Goal: Information Seeking & Learning: Check status

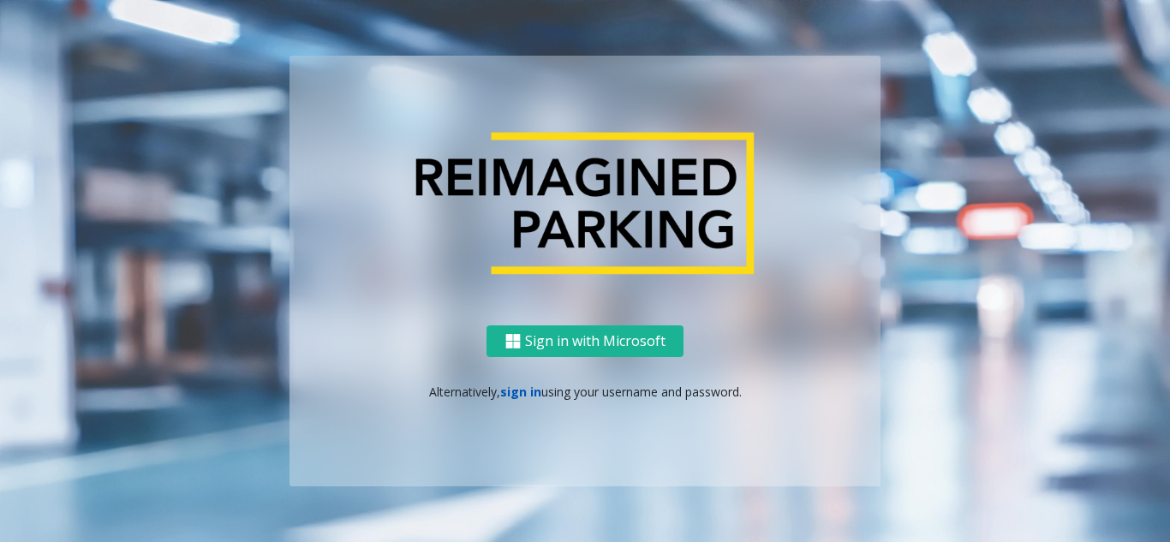
click at [517, 397] on link "sign in" at bounding box center [520, 392] width 41 height 16
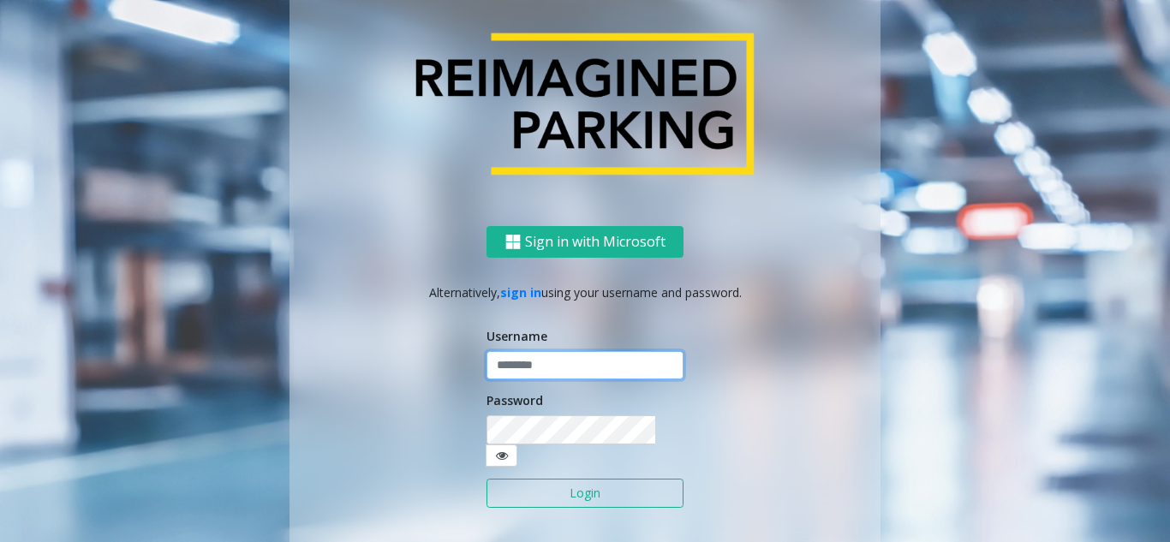
click at [538, 380] on input "text" at bounding box center [584, 365] width 197 height 29
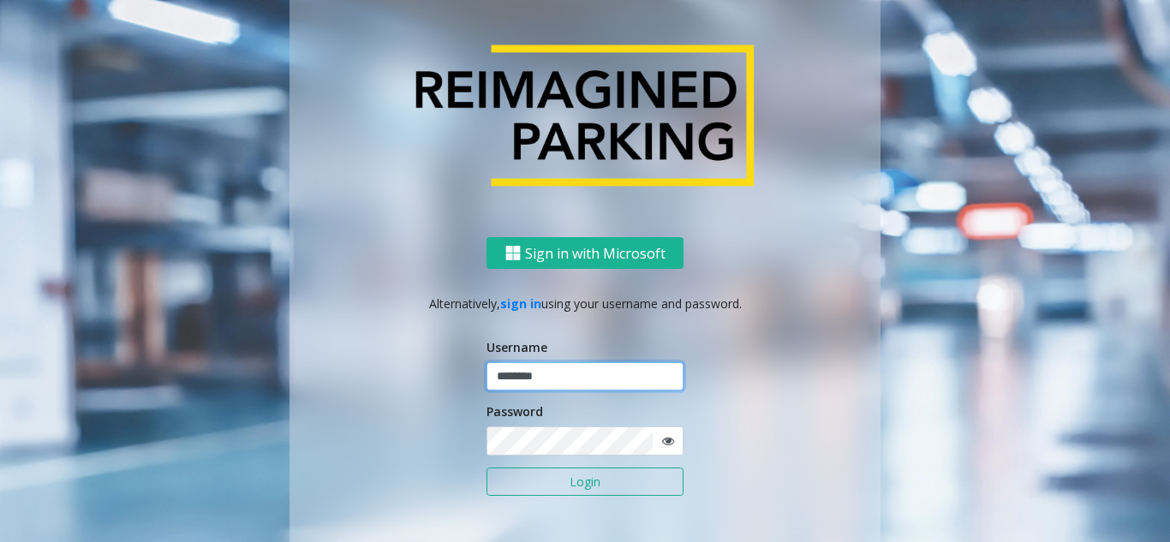
type input "********"
click at [486, 468] on button "Login" at bounding box center [584, 482] width 197 height 29
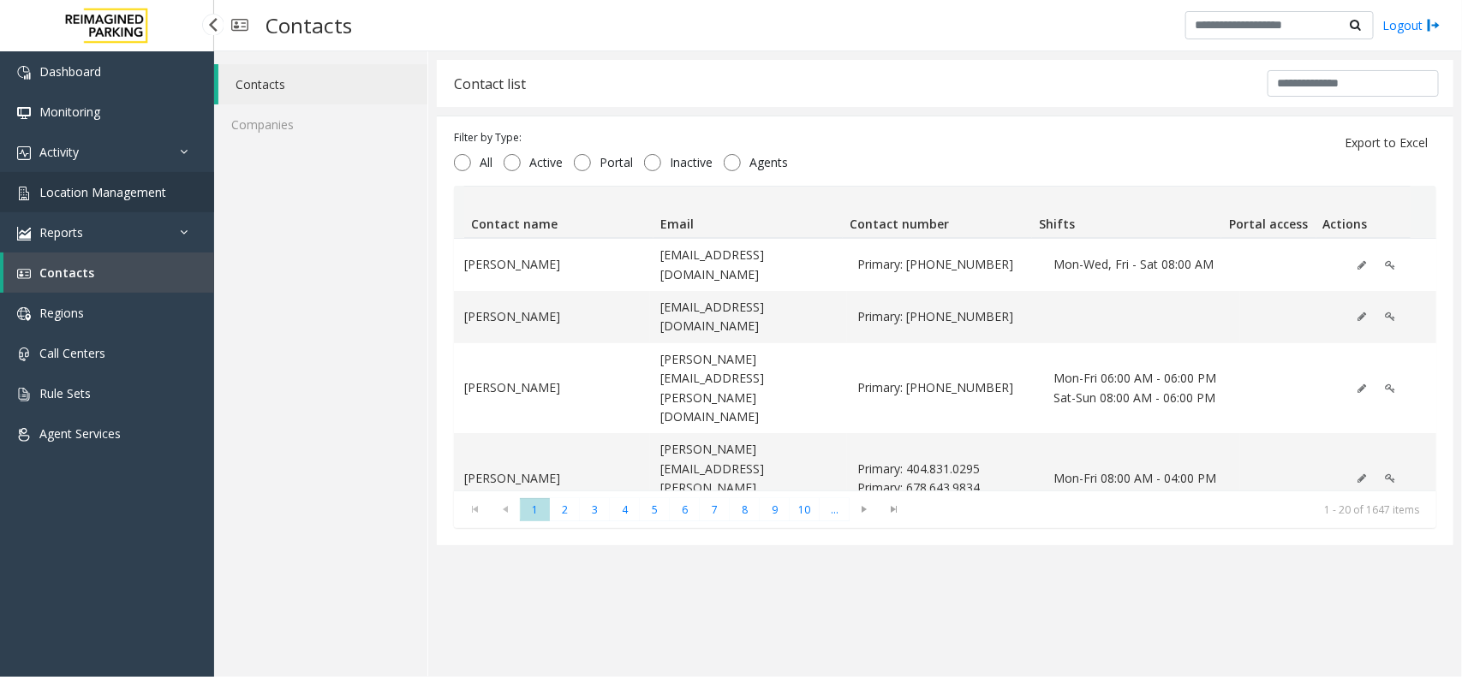
click at [122, 186] on span "Location Management" at bounding box center [102, 192] width 127 height 16
click at [105, 187] on span "Location Management" at bounding box center [102, 192] width 127 height 16
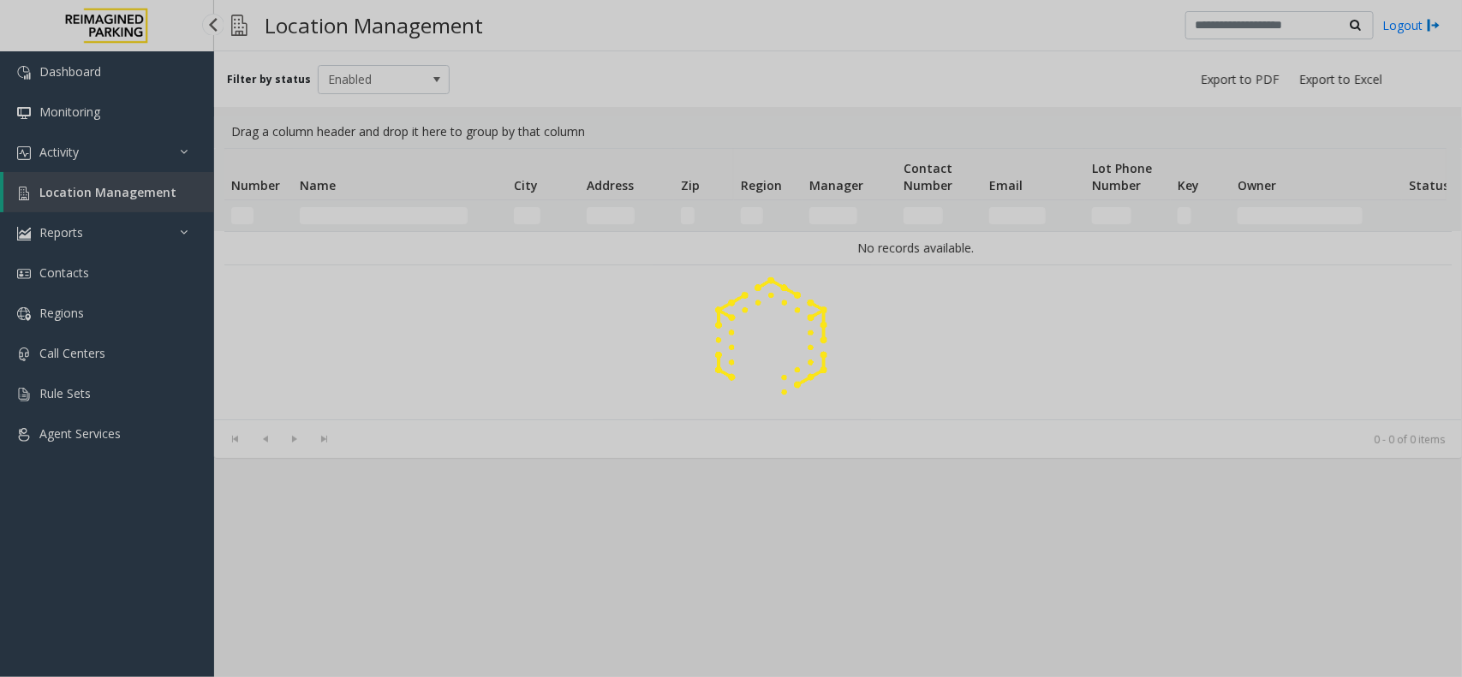
drag, startPoint x: 194, startPoint y: 191, endPoint x: 158, endPoint y: 191, distance: 36.0
click at [158, 191] on div at bounding box center [731, 338] width 1462 height 677
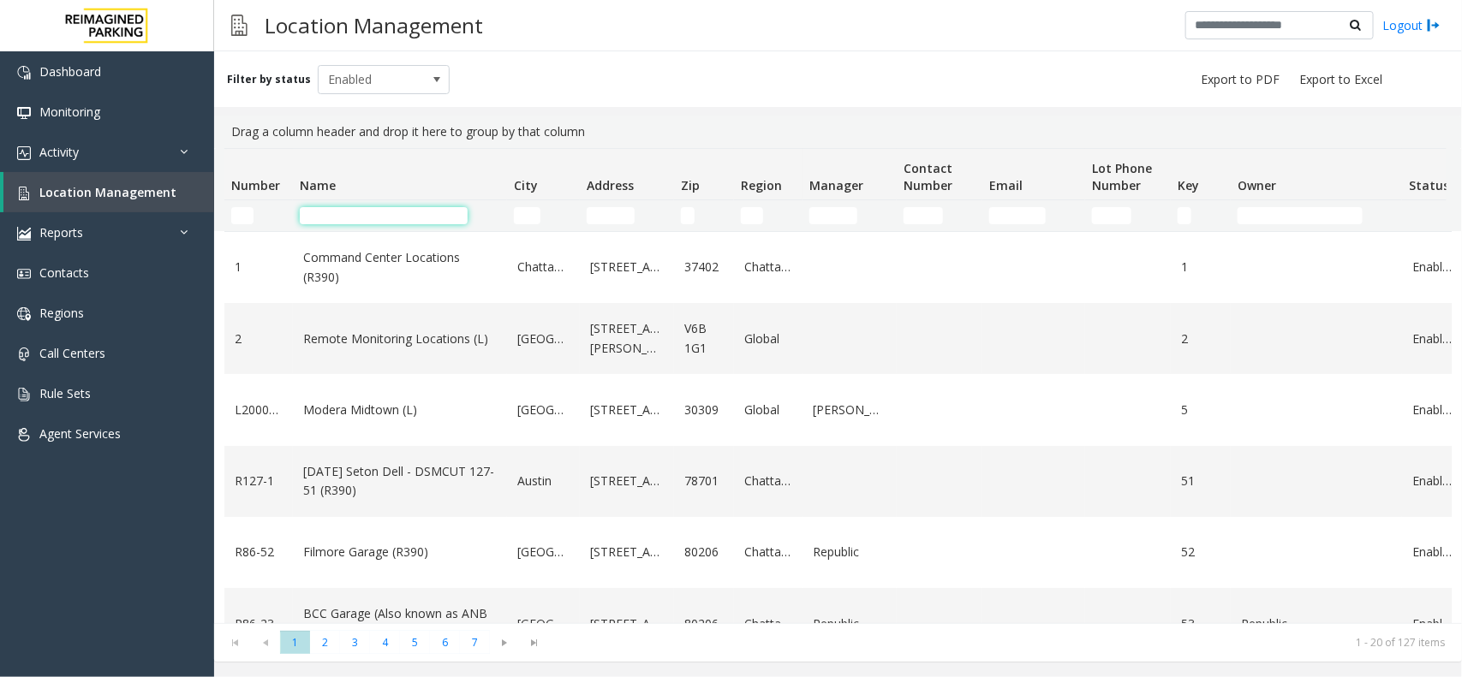
click at [345, 217] on input "Name Filter" at bounding box center [384, 215] width 168 height 17
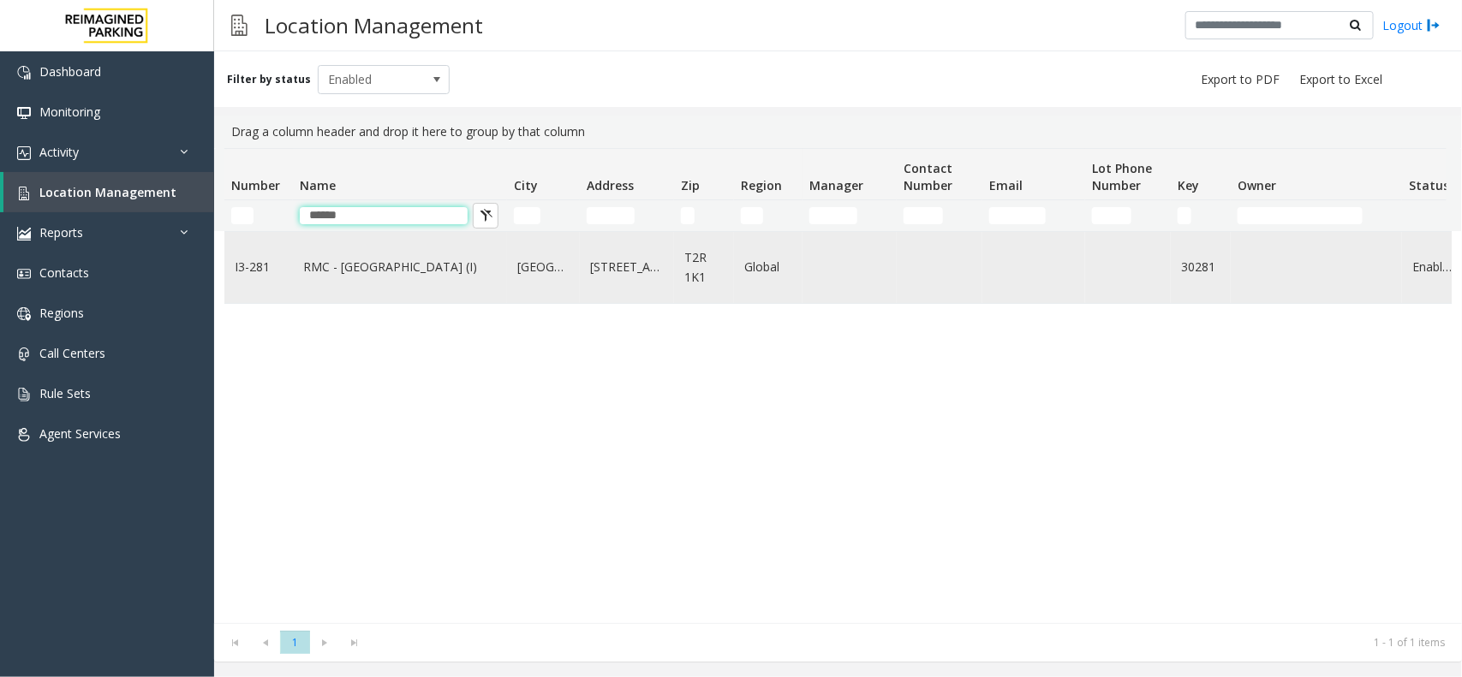
type input "*****"
click at [384, 288] on td "RMC - [GEOGRAPHIC_DATA] (I)" at bounding box center [400, 267] width 214 height 71
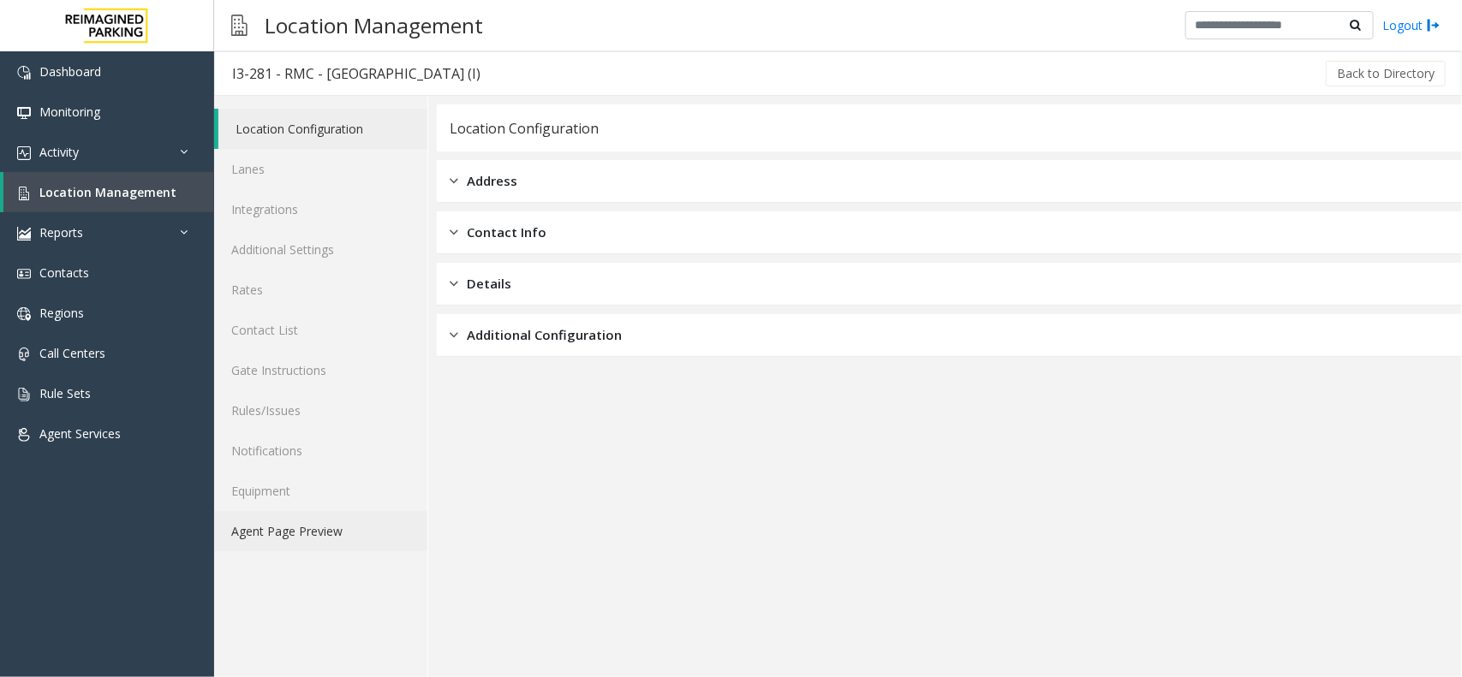
click at [324, 518] on link "Agent Page Preview" at bounding box center [320, 531] width 213 height 40
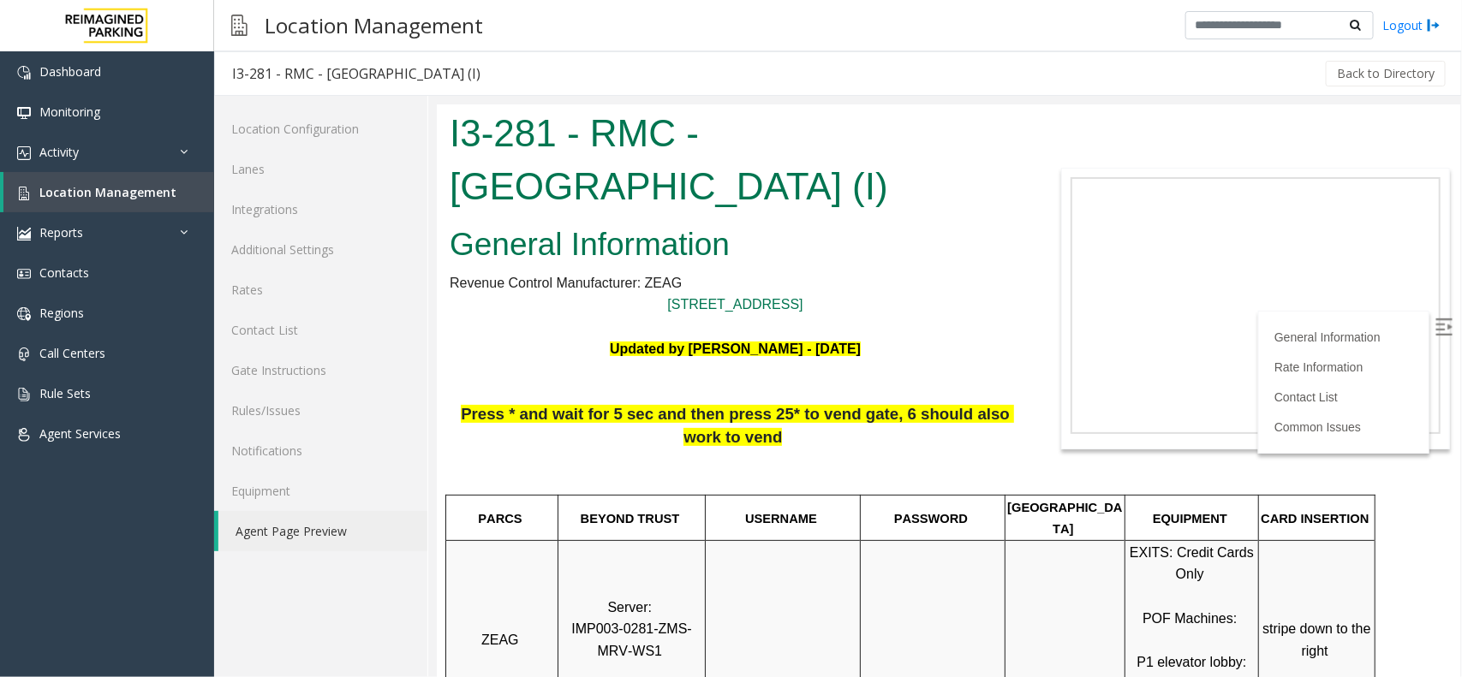
scroll to position [428, 0]
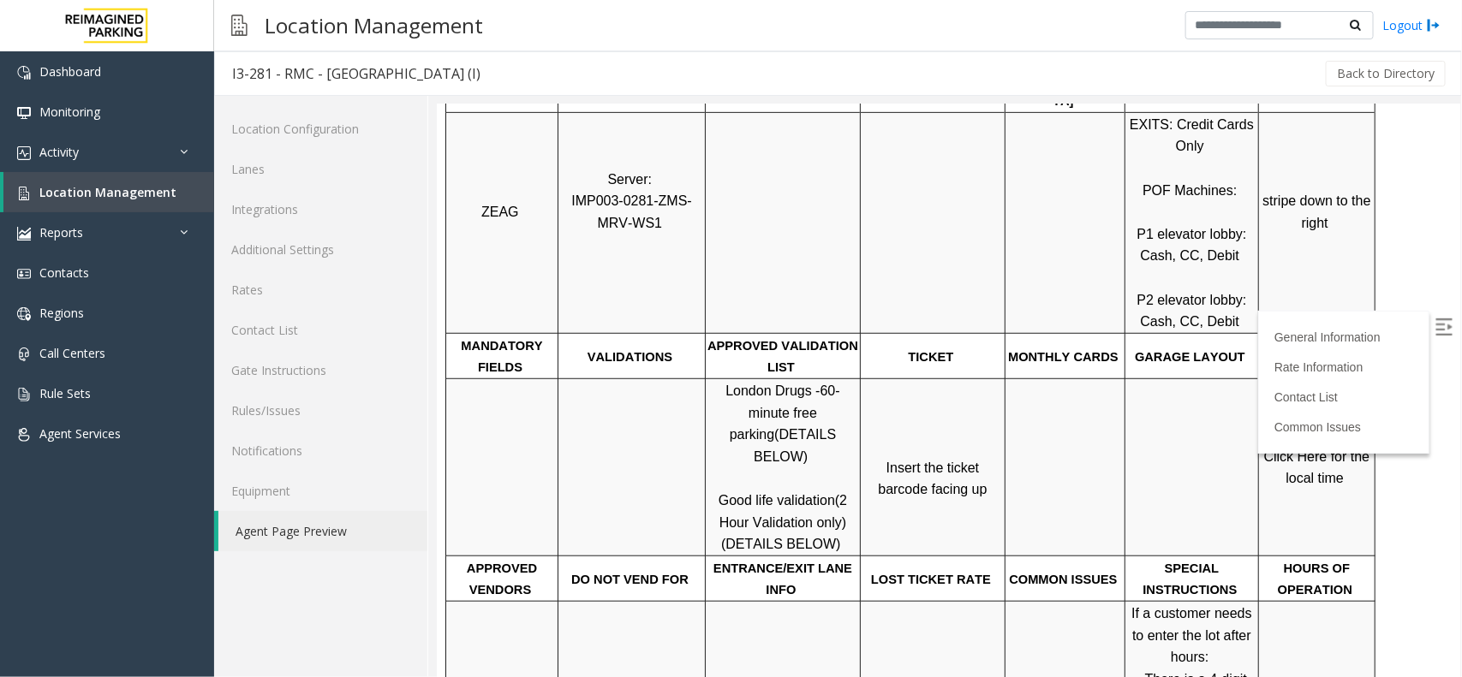
click at [1169, 322] on img at bounding box center [1442, 326] width 17 height 17
drag, startPoint x: 951, startPoint y: 333, endPoint x: 909, endPoint y: 341, distance: 43.5
click at [909, 345] on p "TICKET" at bounding box center [932, 356] width 142 height 22
click at [980, 332] on td "TICKET" at bounding box center [932, 354] width 145 height 45
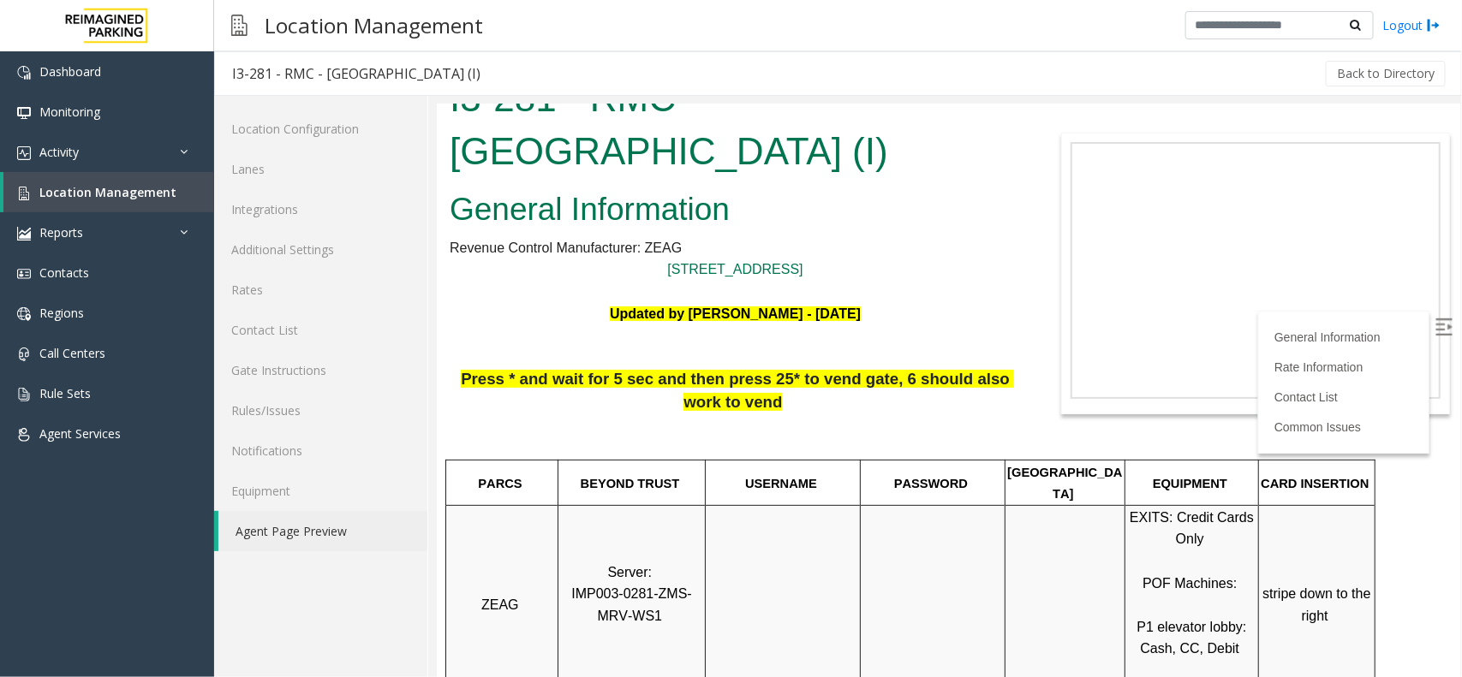
scroll to position [0, 0]
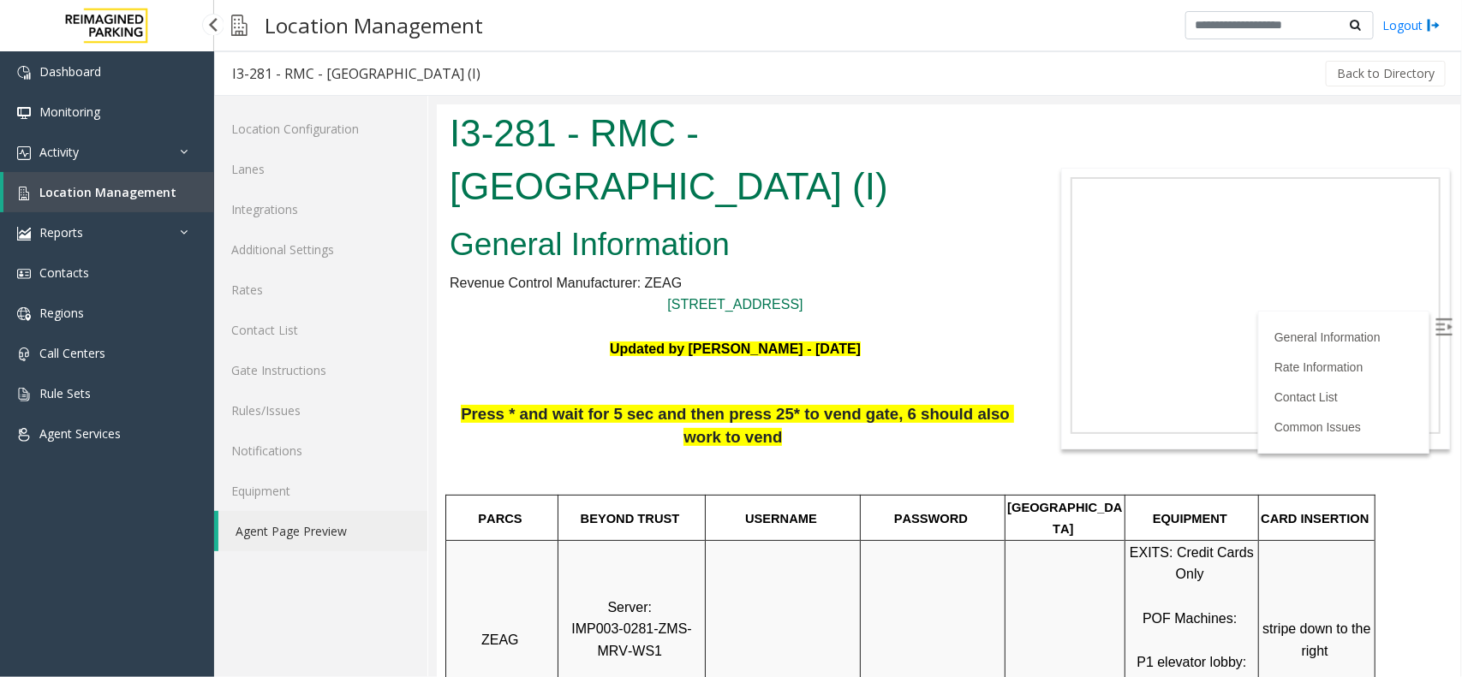
click at [187, 193] on link "Location Management" at bounding box center [108, 192] width 211 height 40
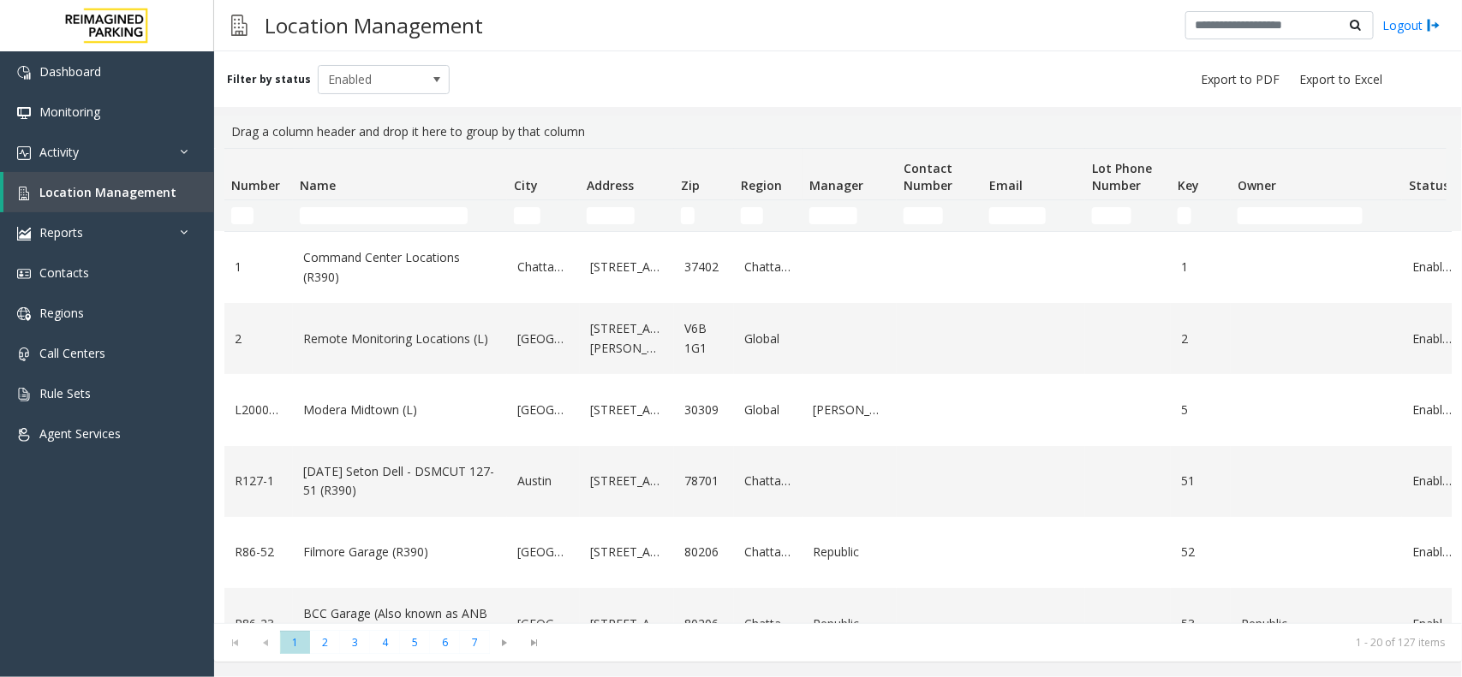
click at [388, 206] on td "Name Filter" at bounding box center [400, 215] width 214 height 31
click at [384, 208] on input "Name Filter" at bounding box center [384, 215] width 168 height 17
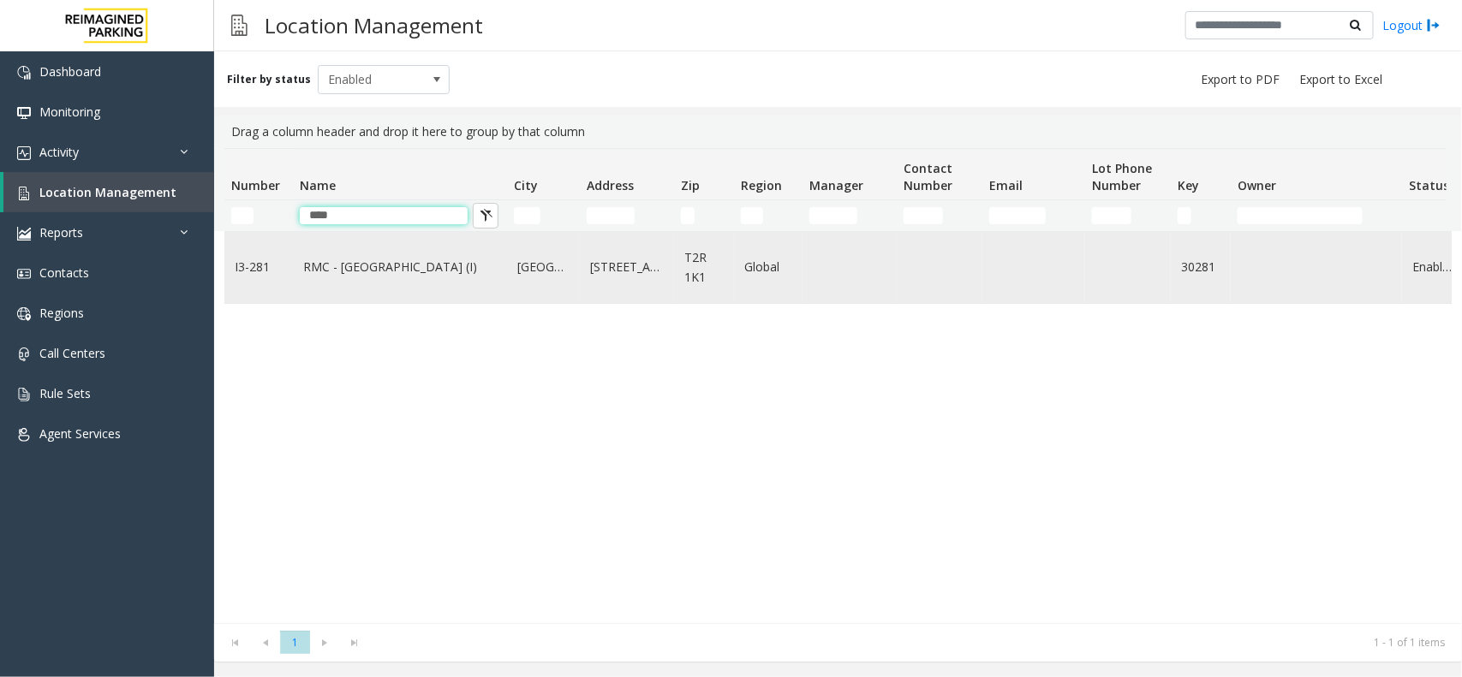
type input "****"
click at [339, 285] on td "RMC - [GEOGRAPHIC_DATA] (I)" at bounding box center [400, 267] width 214 height 71
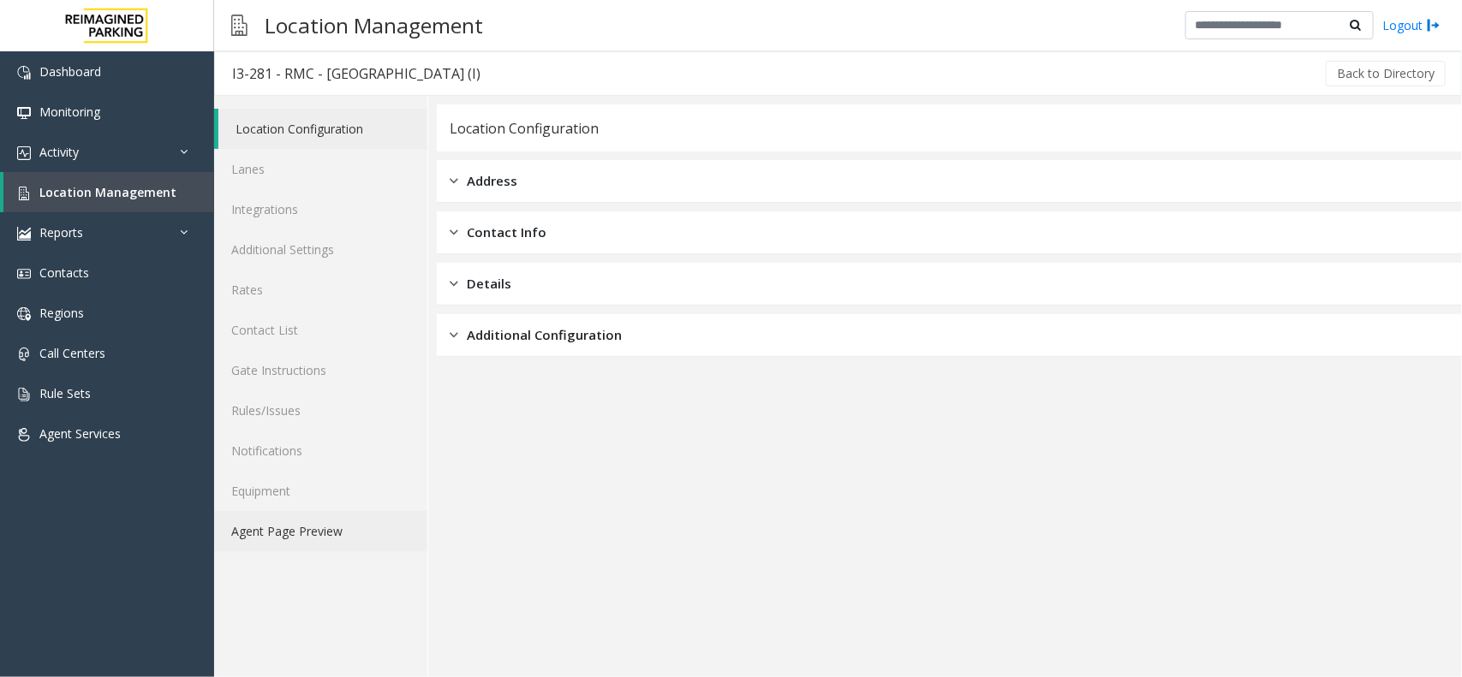
click at [341, 524] on link "Agent Page Preview" at bounding box center [320, 531] width 213 height 40
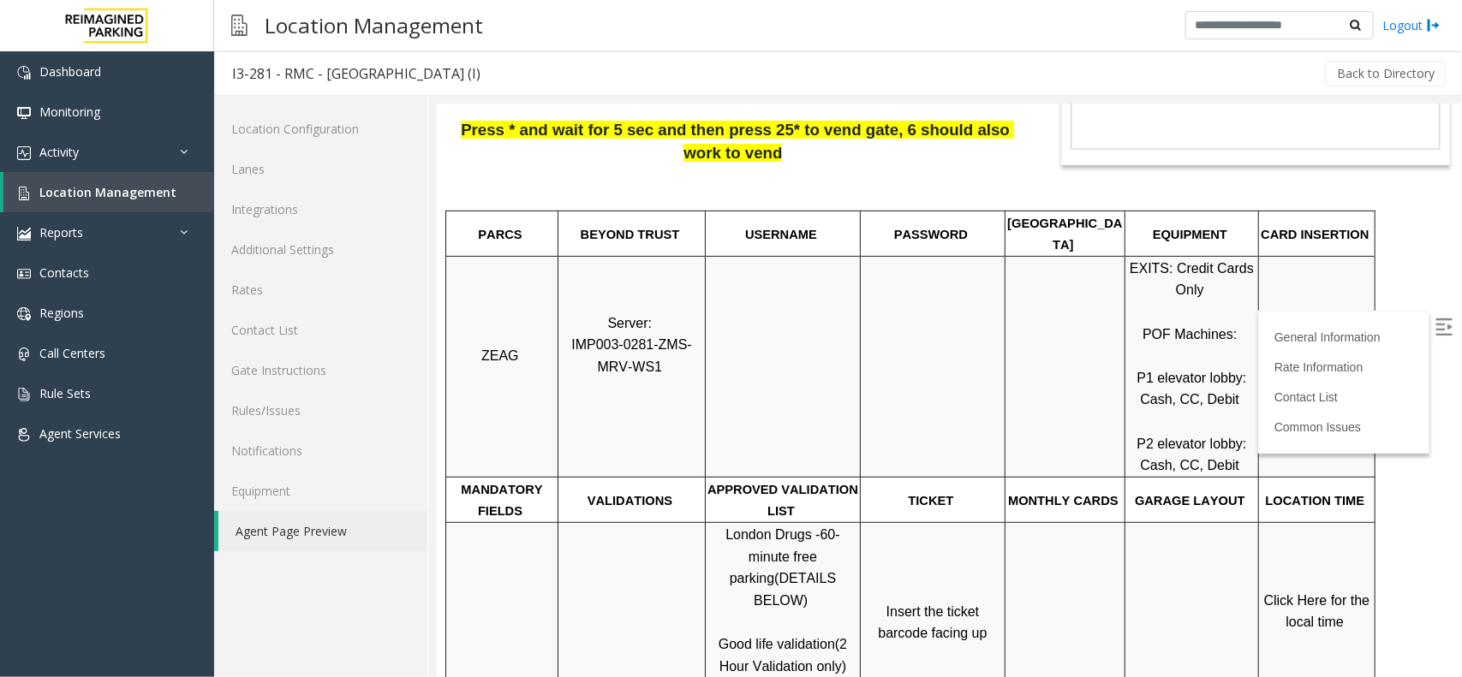
scroll to position [321, 0]
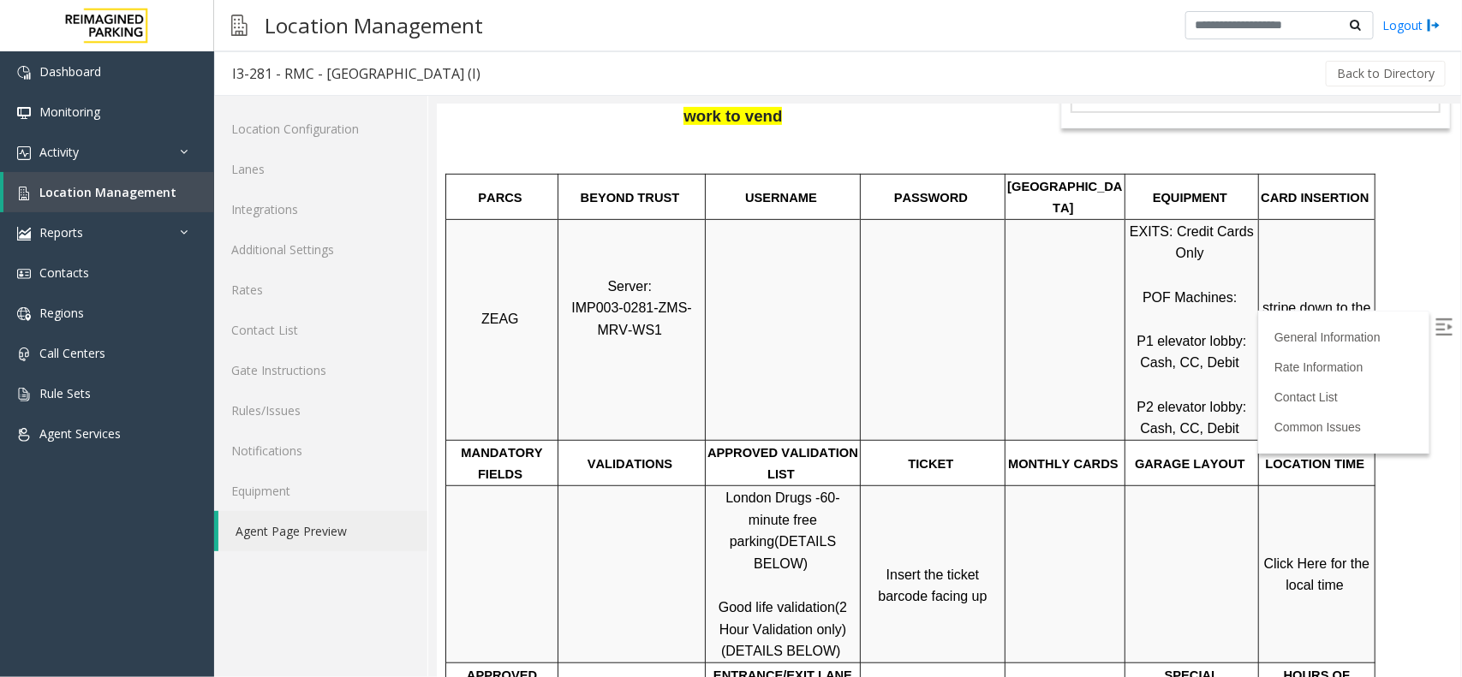
click at [1169, 316] on label at bounding box center [1445, 329] width 26 height 26
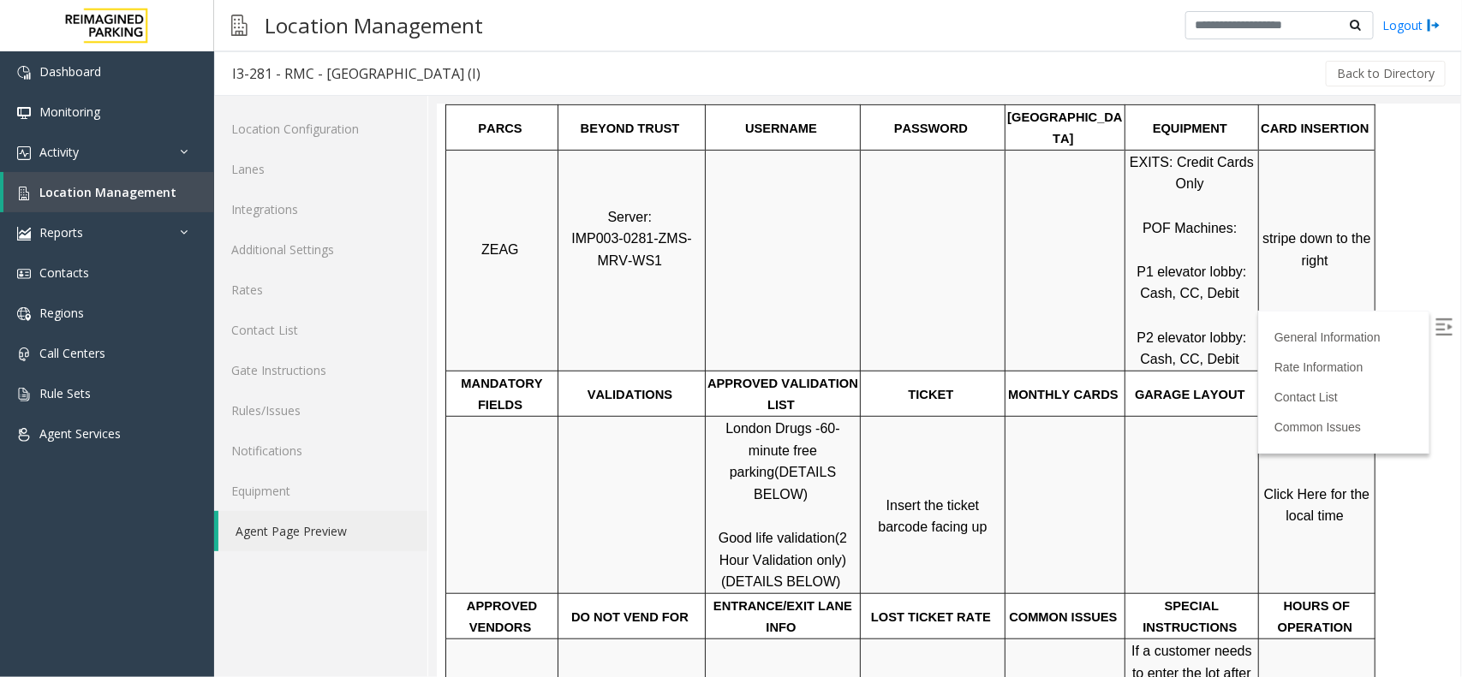
scroll to position [428, 0]
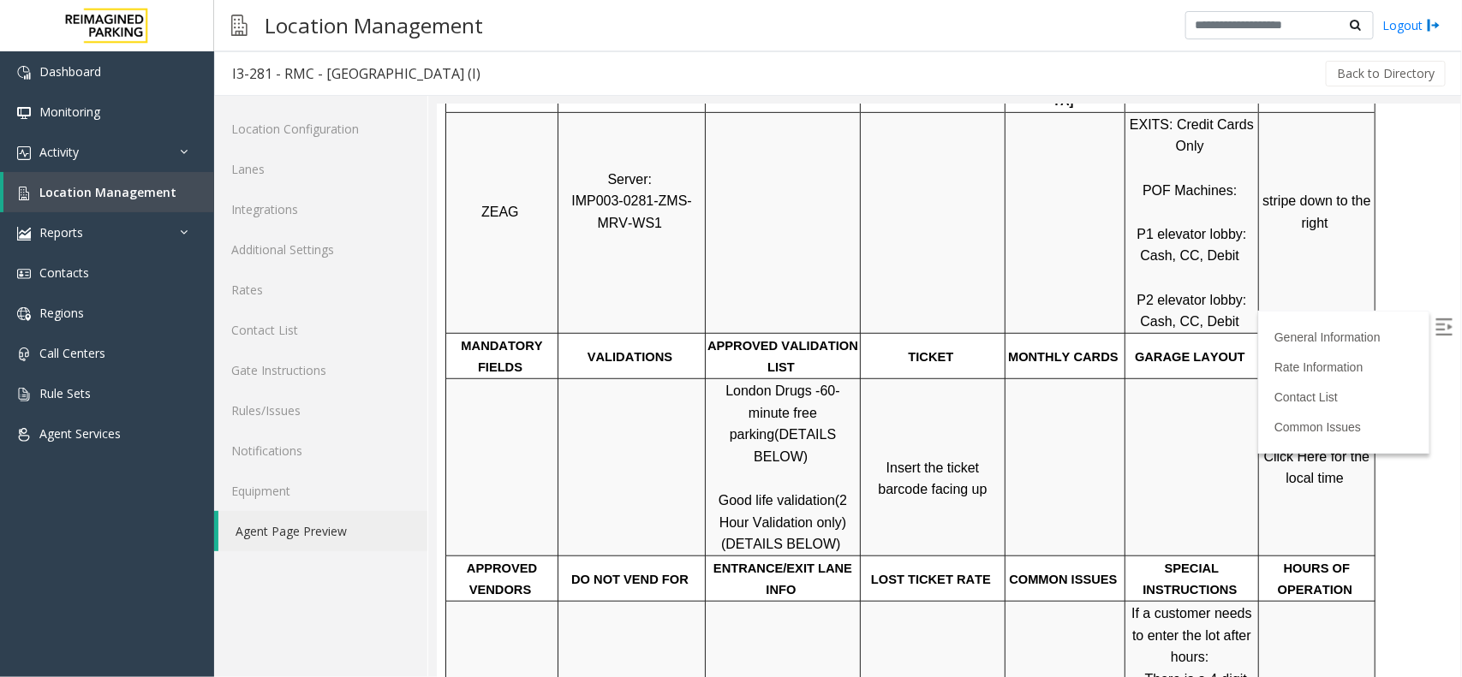
drag, startPoint x: 862, startPoint y: 442, endPoint x: 989, endPoint y: 474, distance: 130.8
click at [989, 474] on p "Insert the ticket barcode facing up" at bounding box center [932, 467] width 142 height 66
click at [155, 173] on link "Location Management" at bounding box center [108, 192] width 211 height 40
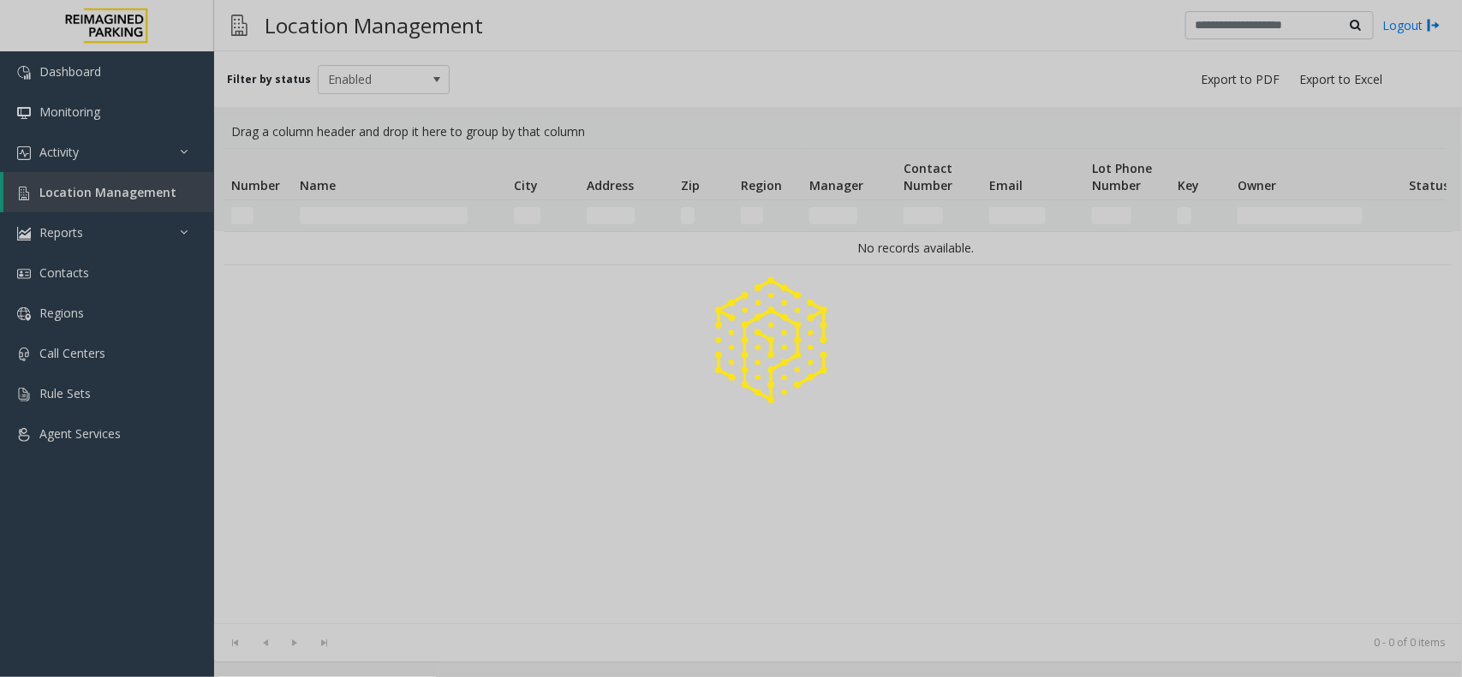
click at [158, 158] on div at bounding box center [731, 338] width 1462 height 677
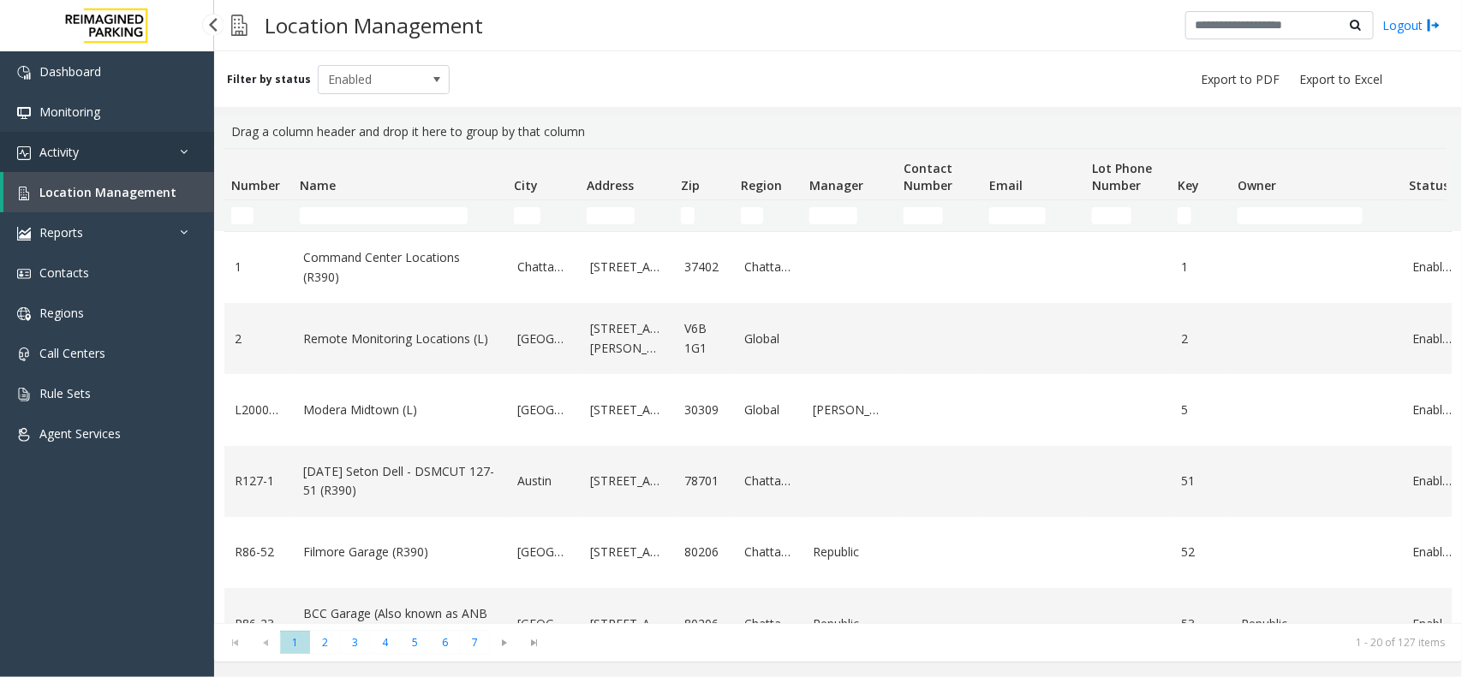
click at [155, 152] on link "Activity" at bounding box center [107, 152] width 214 height 40
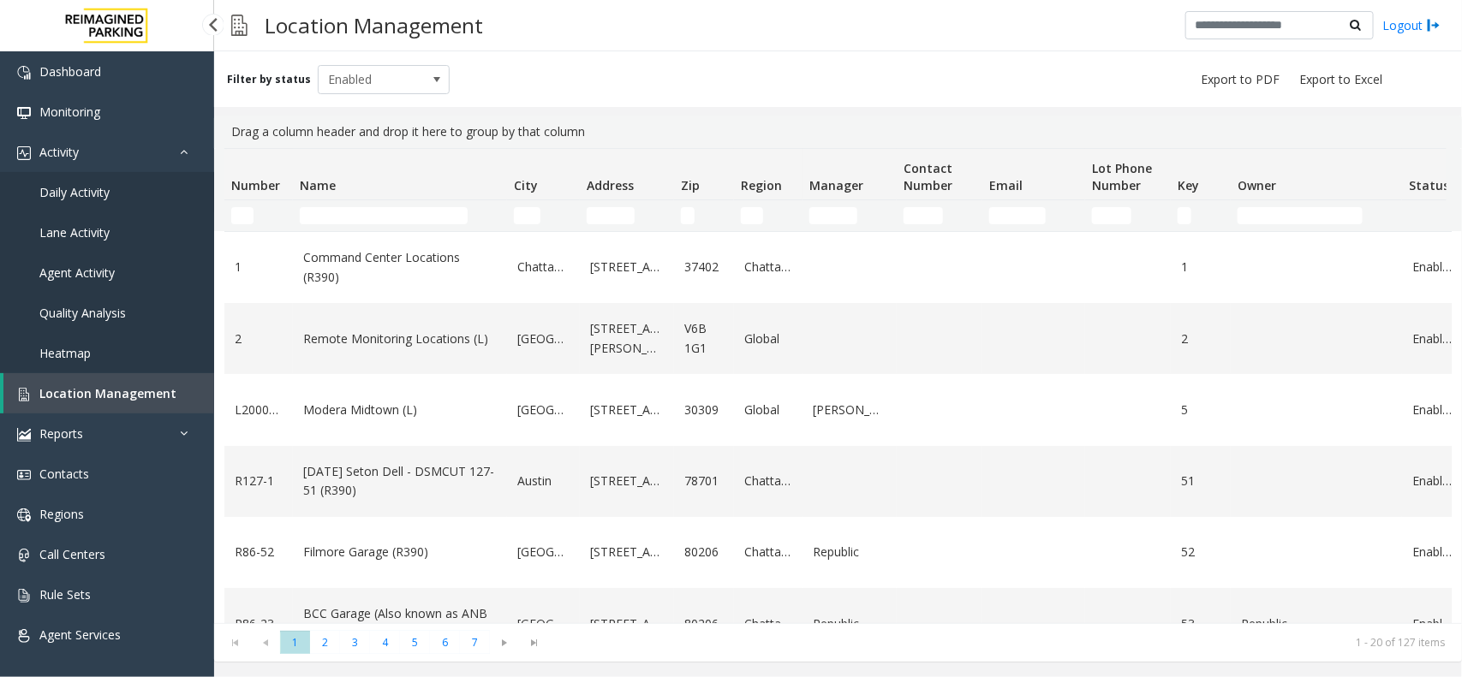
click at [90, 195] on span "Daily Activity" at bounding box center [74, 192] width 70 height 16
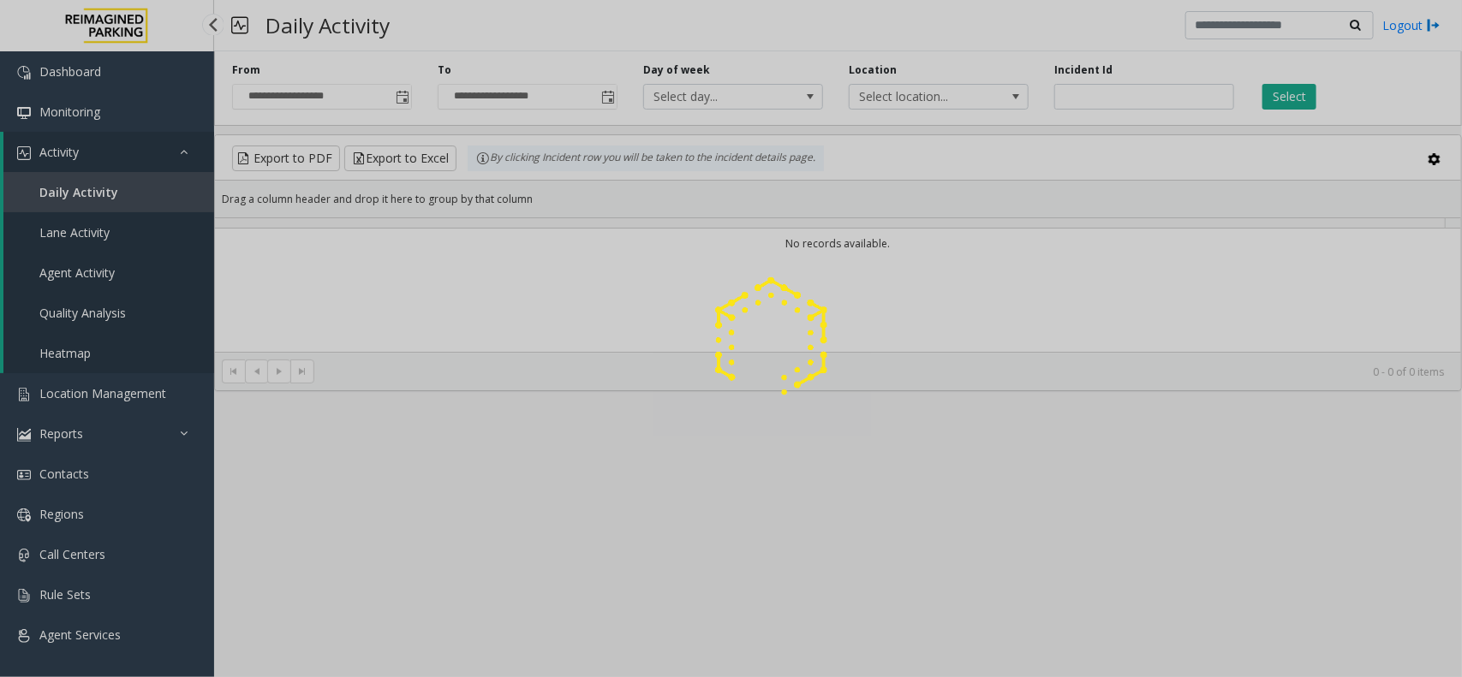
click at [94, 194] on div at bounding box center [731, 338] width 1462 height 677
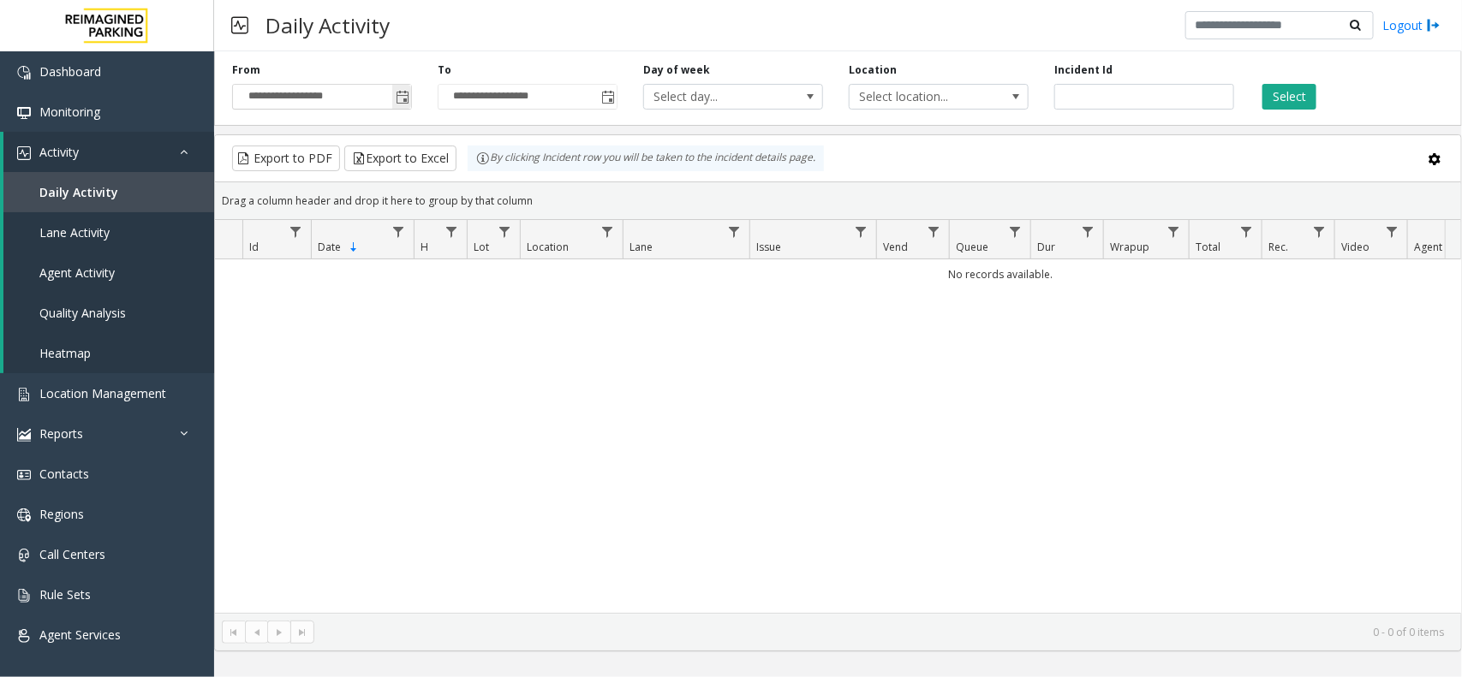
click at [408, 103] on span "Toggle popup" at bounding box center [403, 98] width 14 height 14
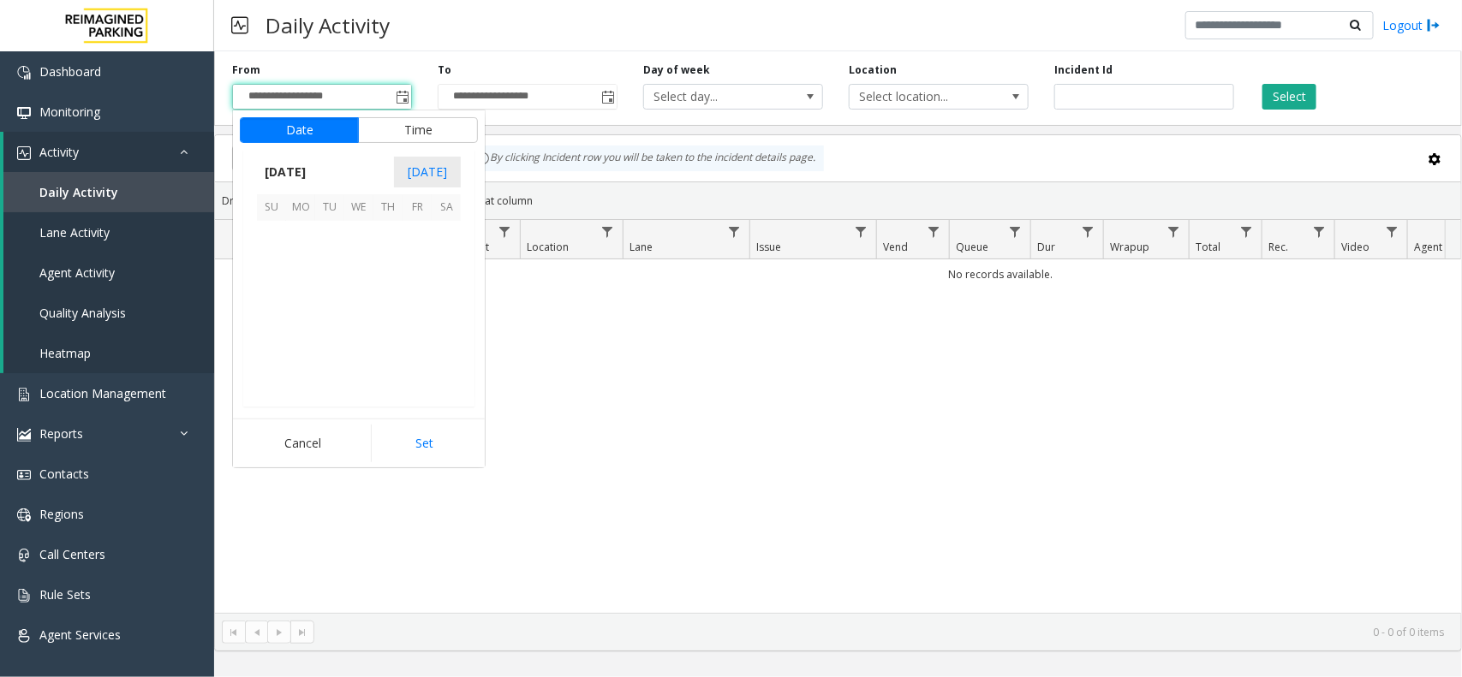
scroll to position [307205, 0]
click at [281, 318] on span "21" at bounding box center [271, 322] width 29 height 29
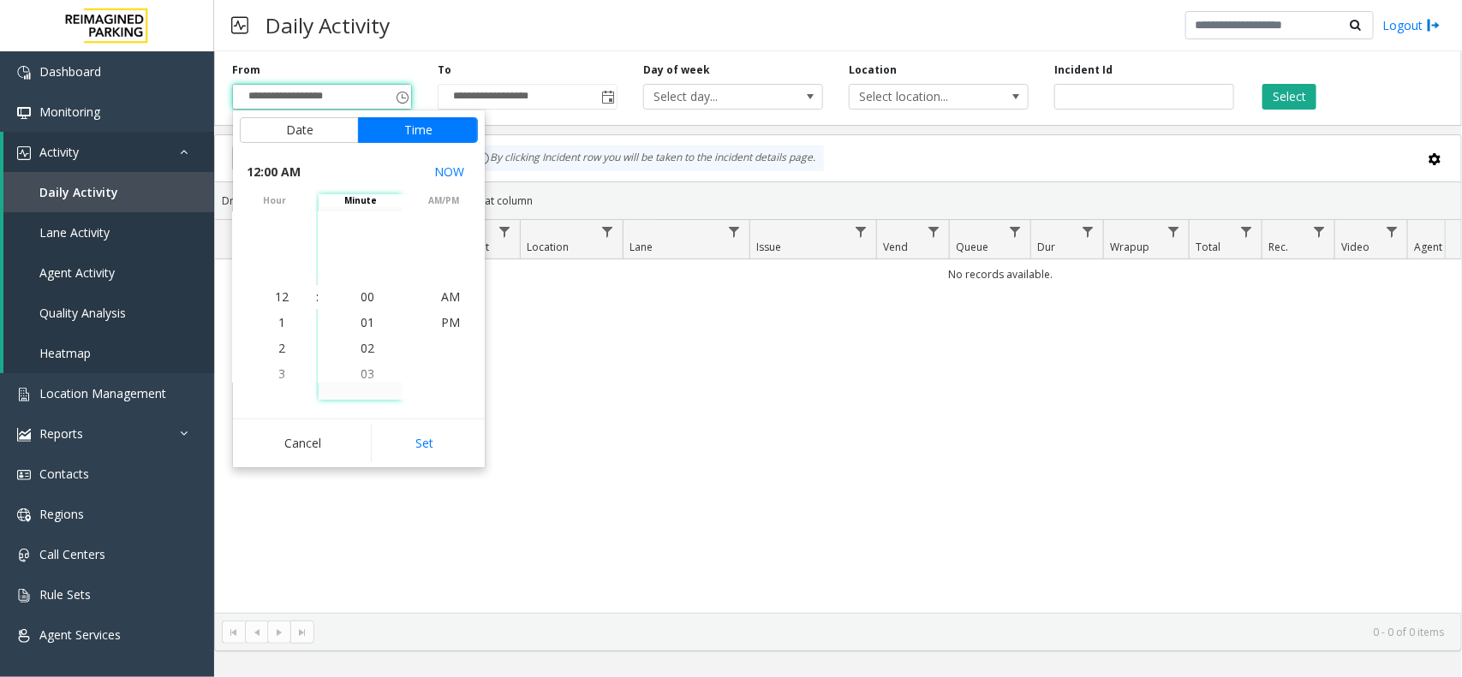
drag, startPoint x: 377, startPoint y: 413, endPoint x: 395, endPoint y: 421, distance: 19.9
click at [379, 415] on div "Date Time [DATE] [DATE] Su Mo Tu We Th Fr Sa [DATE] 1 2 3 4 5 6 7 8 9 10 11 12 …" at bounding box center [359, 288] width 252 height 357
click at [396, 421] on div "Cancel Set" at bounding box center [359, 443] width 252 height 49
click at [434, 442] on button "Set" at bounding box center [425, 444] width 108 height 38
type input "**********"
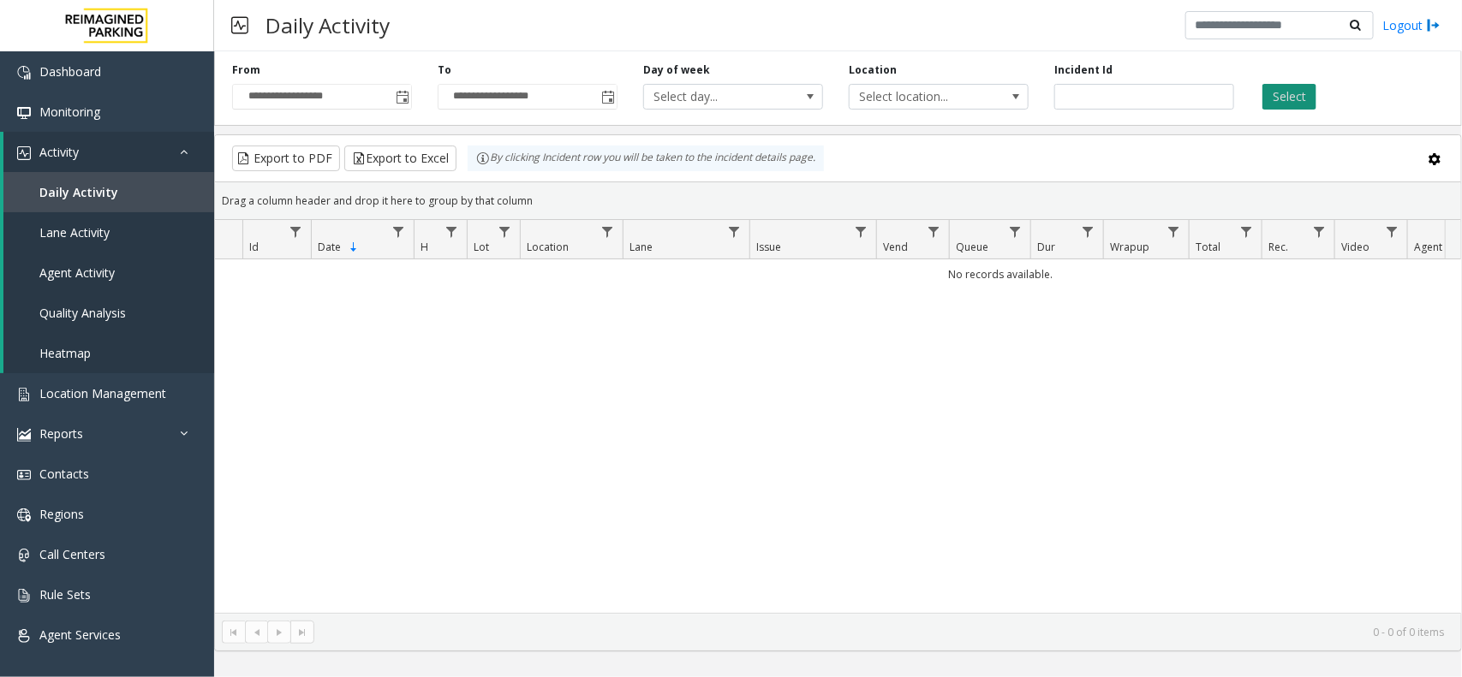
click at [1169, 94] on button "Select" at bounding box center [1289, 97] width 54 height 26
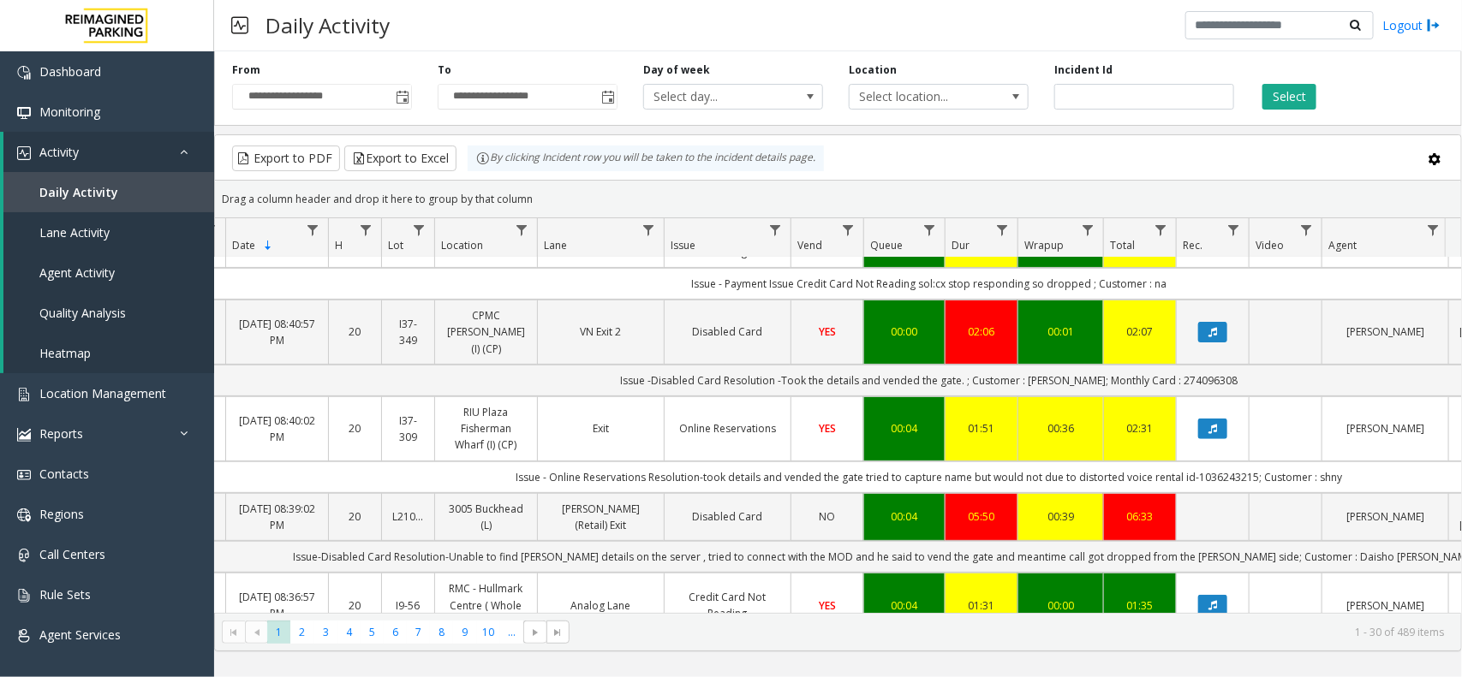
scroll to position [0, 88]
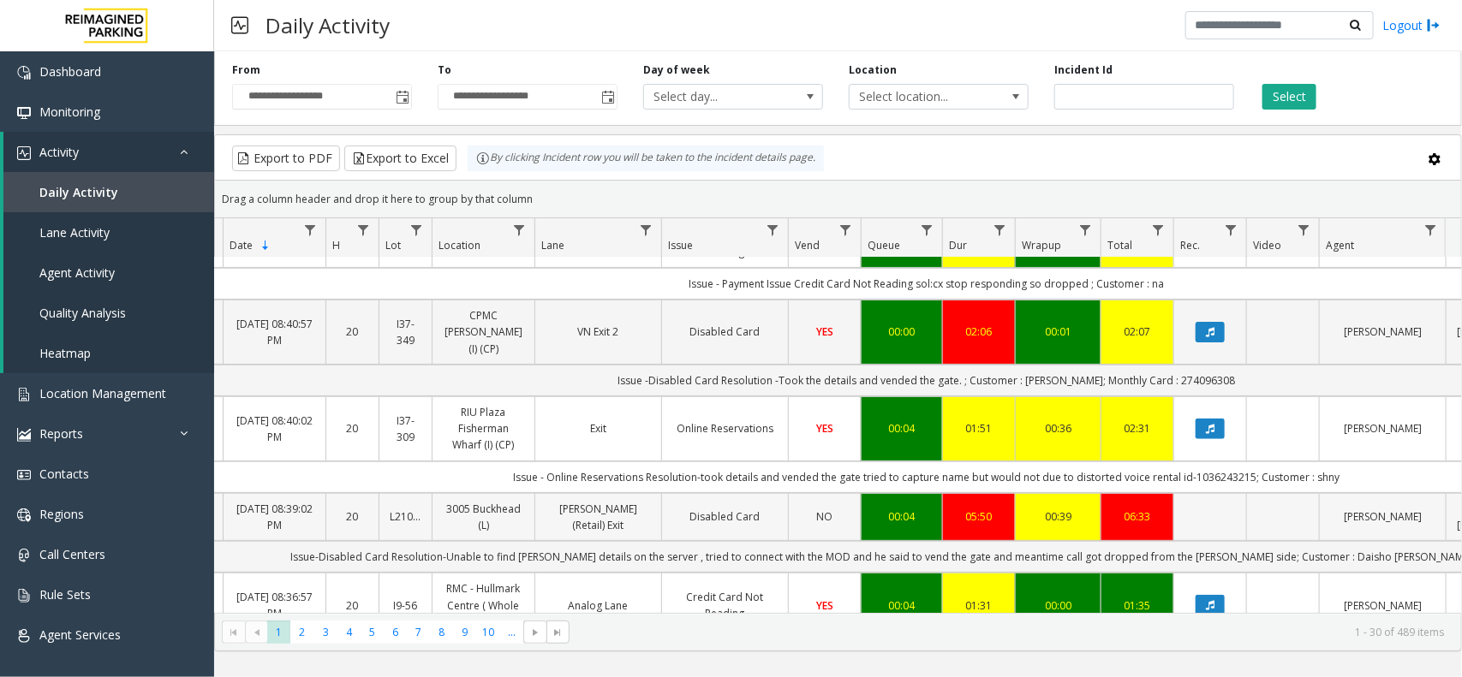
click at [1169, 509] on link "[PERSON_NAME]" at bounding box center [1382, 517] width 105 height 16
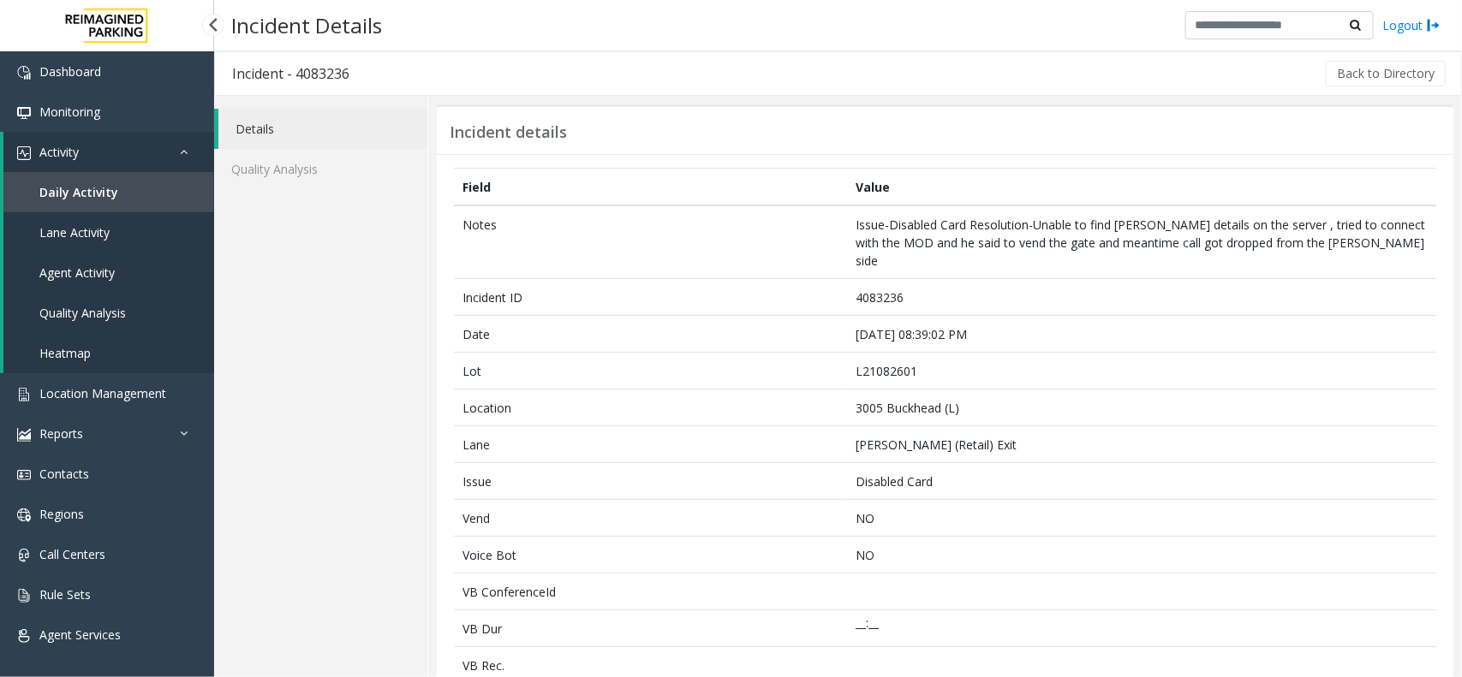
click at [74, 178] on link "Daily Activity" at bounding box center [108, 192] width 211 height 40
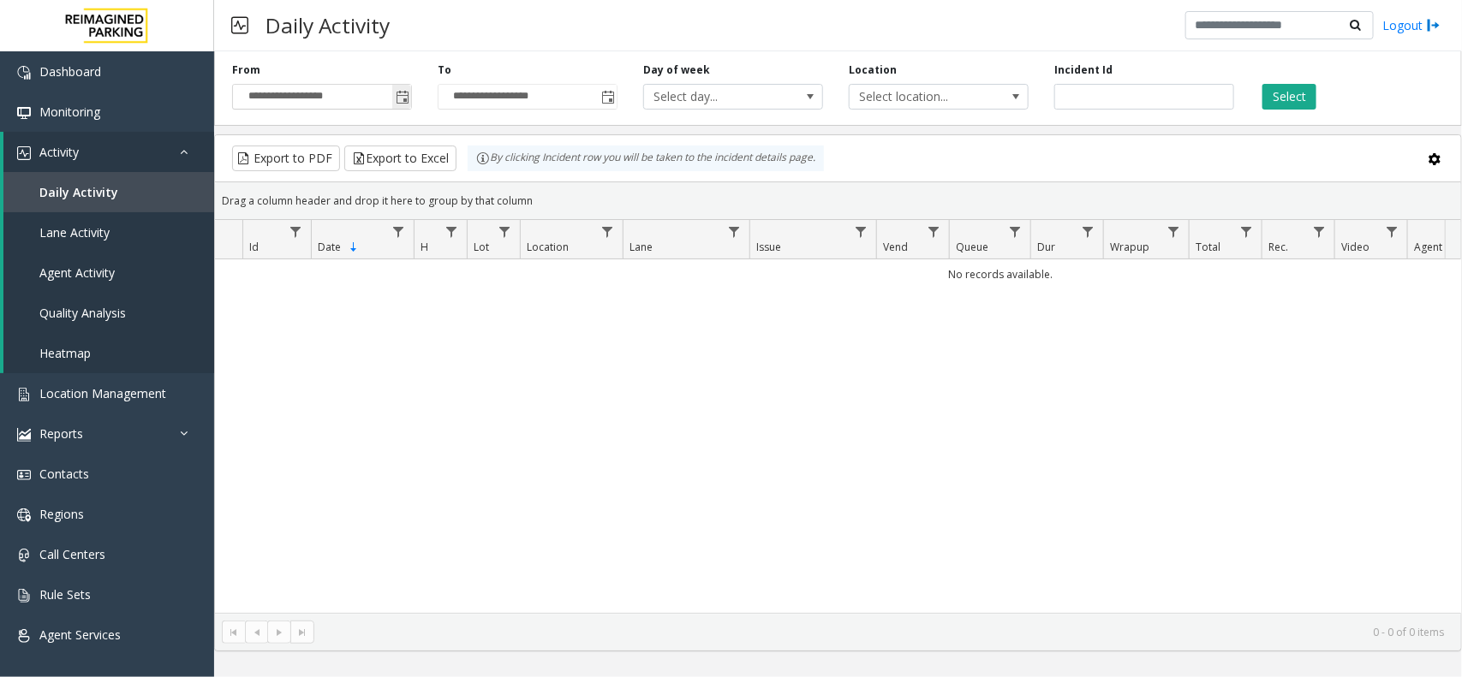
click at [398, 95] on span "Toggle popup" at bounding box center [403, 98] width 14 height 14
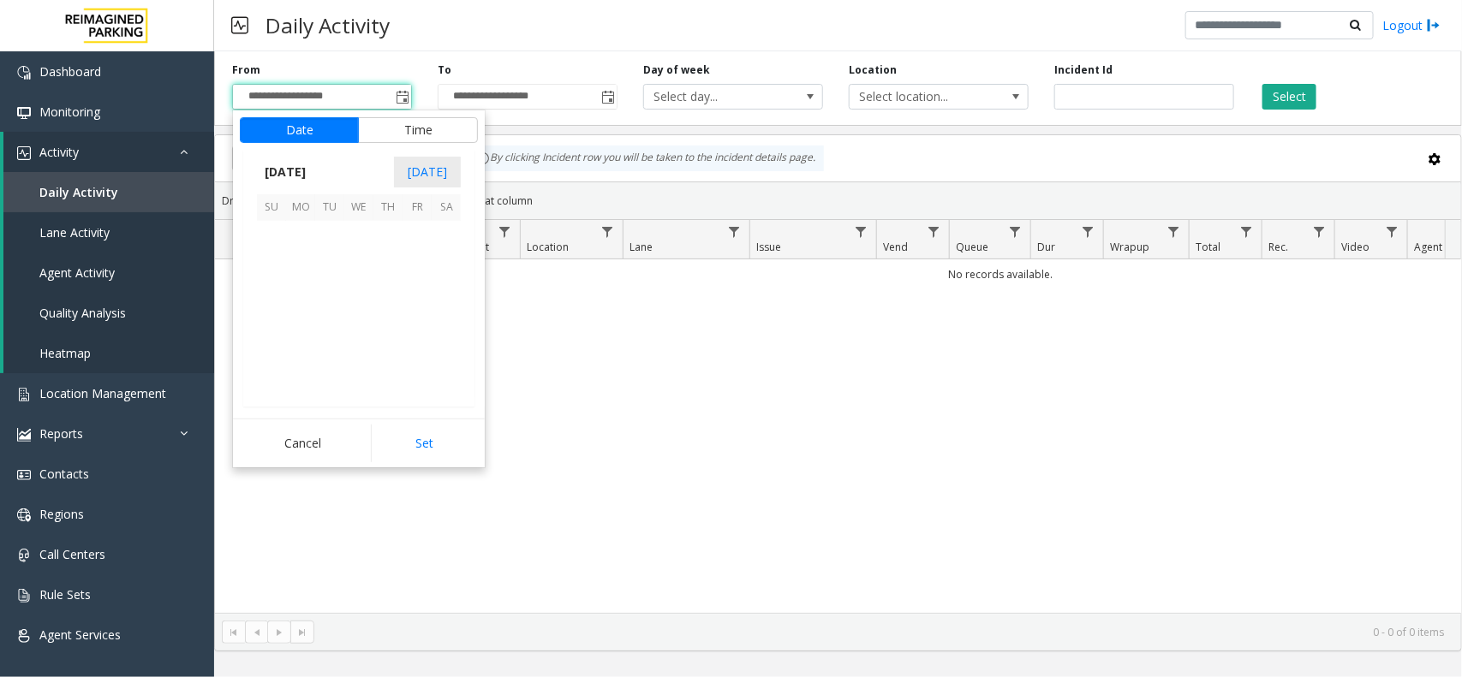
scroll to position [307205, 0]
click at [276, 326] on span "21" at bounding box center [271, 322] width 29 height 29
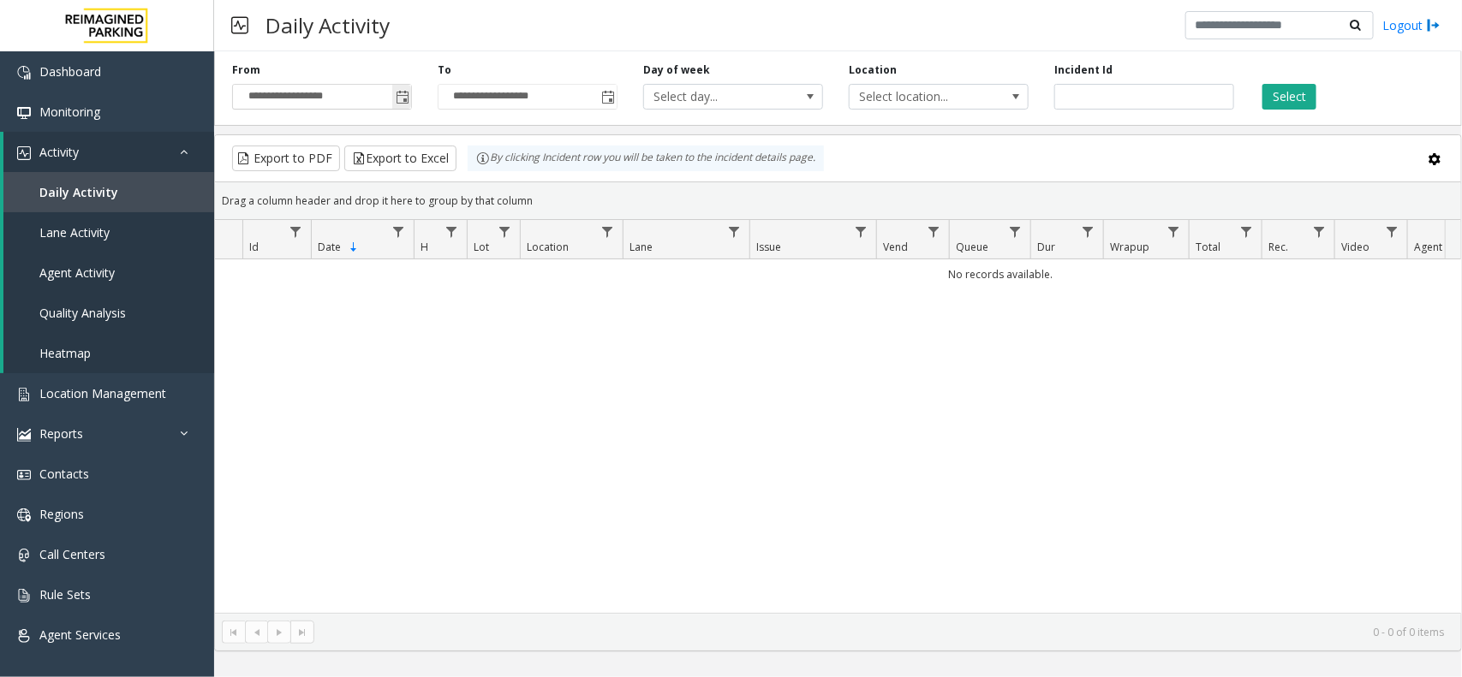
click at [404, 94] on span "Toggle popup" at bounding box center [403, 98] width 14 height 14
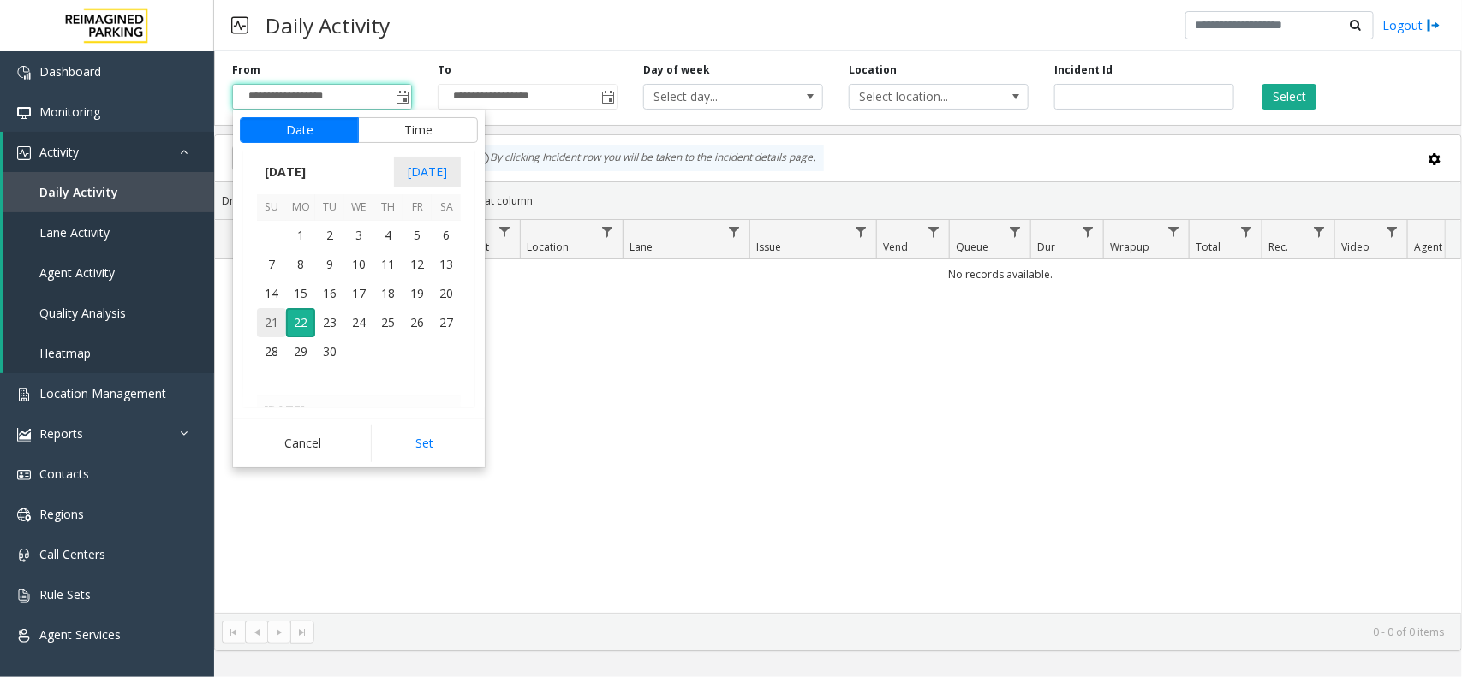
click at [271, 327] on span "21" at bounding box center [271, 322] width 29 height 29
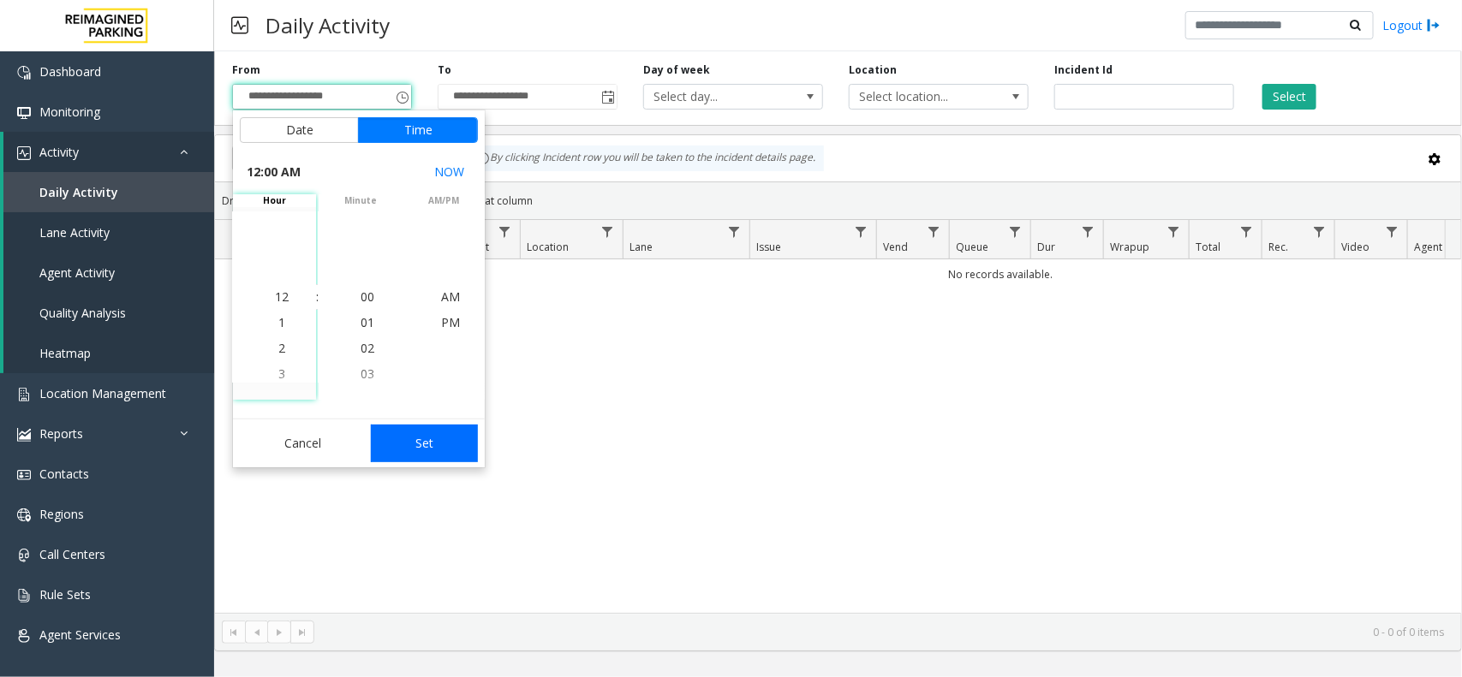
drag, startPoint x: 388, startPoint y: 443, endPoint x: 422, endPoint y: 426, distance: 37.9
click at [391, 442] on button "Set" at bounding box center [425, 444] width 108 height 38
type input "**********"
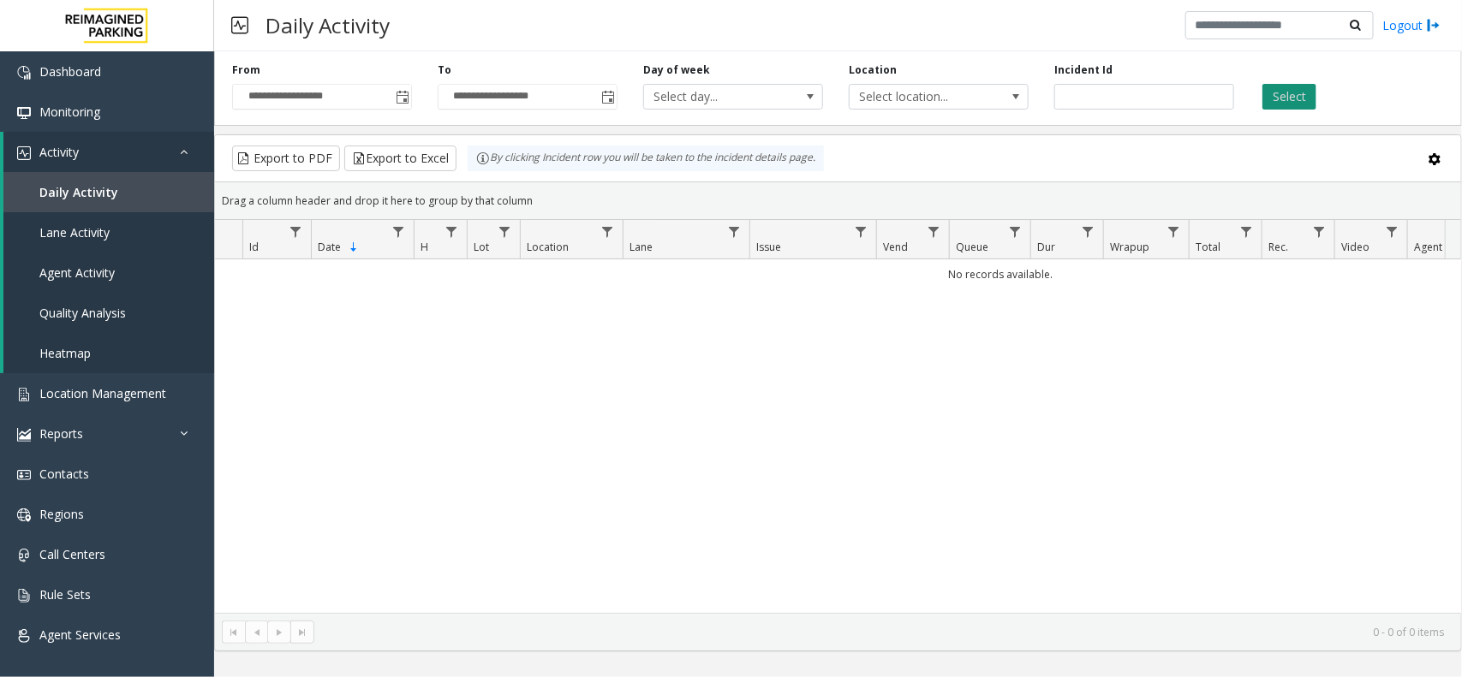
click at [1169, 90] on button "Select" at bounding box center [1289, 97] width 54 height 26
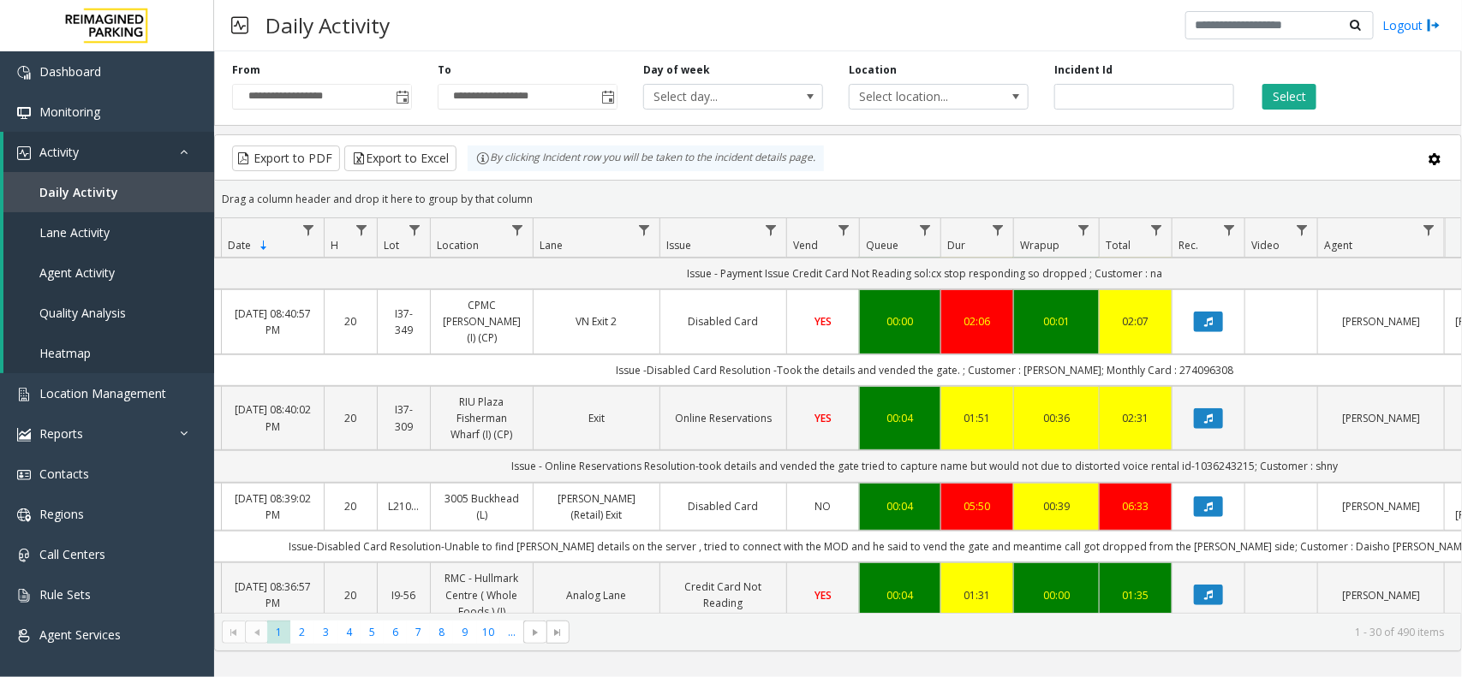
scroll to position [0, 174]
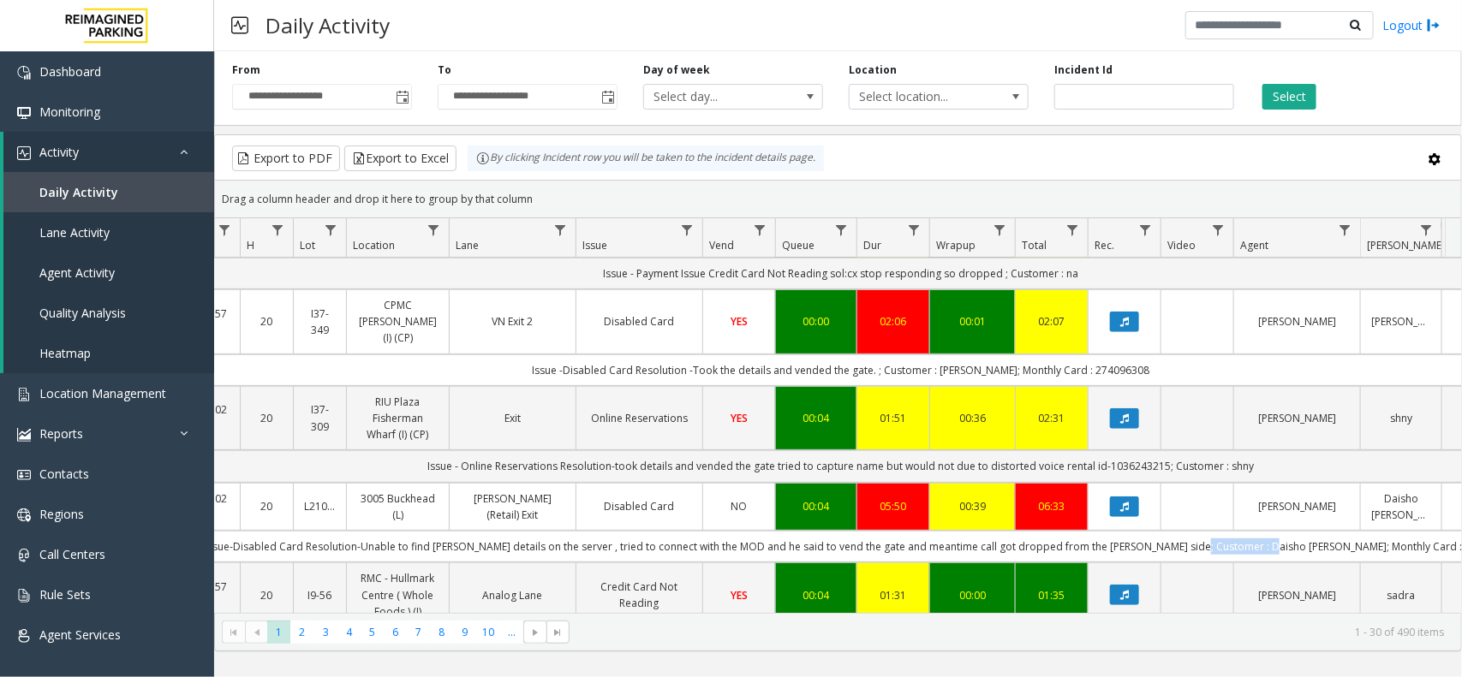
drag, startPoint x: 1236, startPoint y: 516, endPoint x: 1308, endPoint y: 512, distance: 72.9
click at [1169, 531] on td "Issue-Disabled Card Resolution-Unable to find [PERSON_NAME] details on the serv…" at bounding box center [841, 547] width 1544 height 32
copy td "Daisho [PERSON_NAME]"
